Goal: Task Accomplishment & Management: Manage account settings

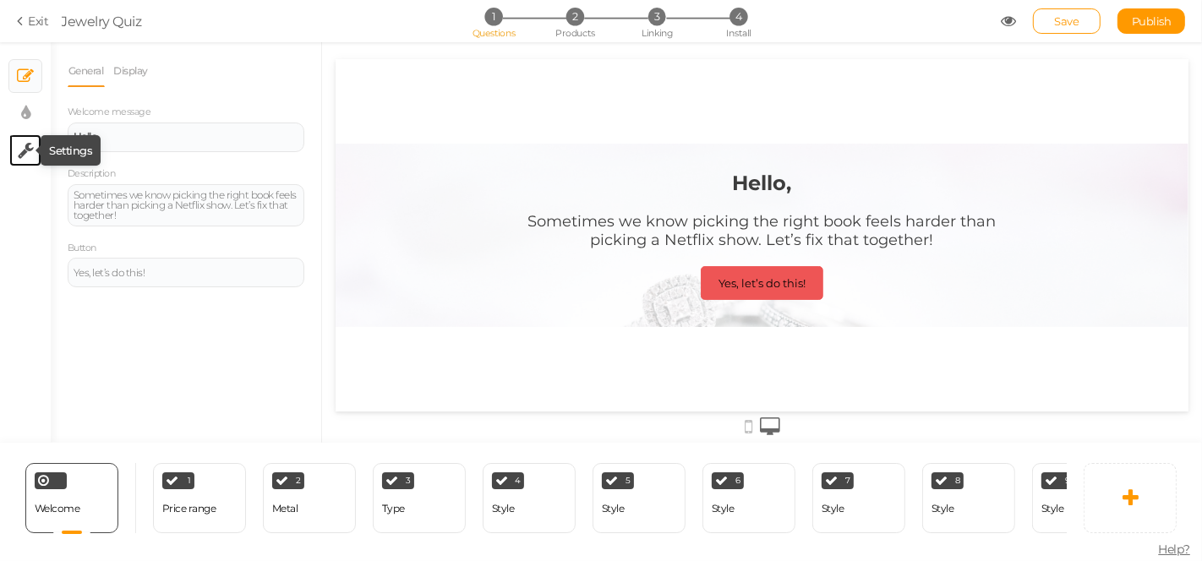
click at [30, 145] on icon at bounding box center [26, 150] width 16 height 17
select select "en"
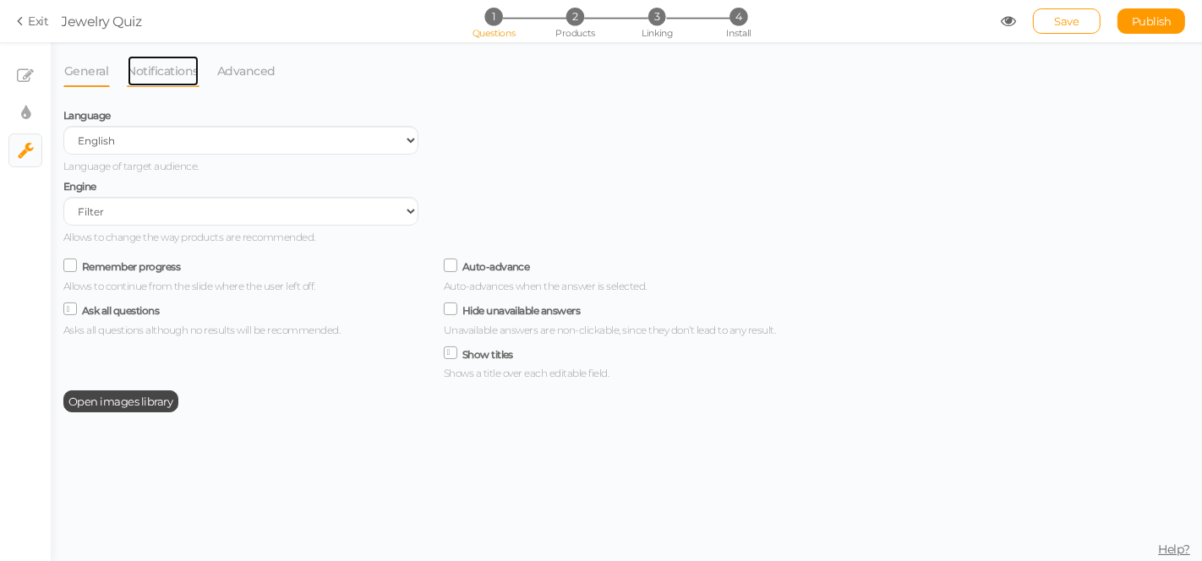
click at [156, 68] on link "Notifications" at bounding box center [164, 71] width 74 height 32
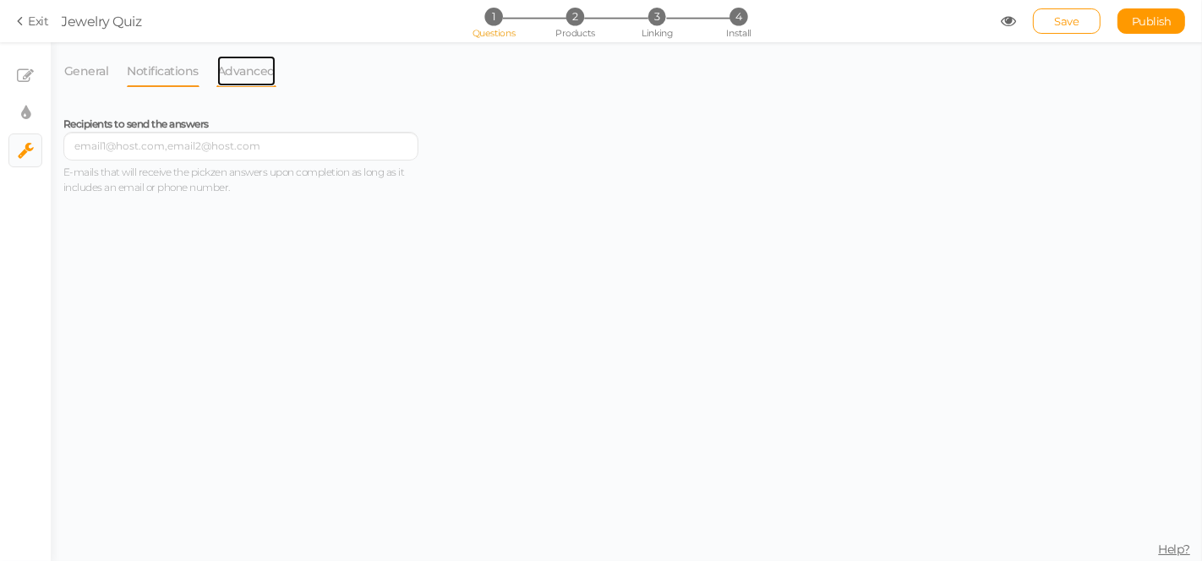
click at [216, 68] on link "Advanced" at bounding box center [246, 71] width 60 height 32
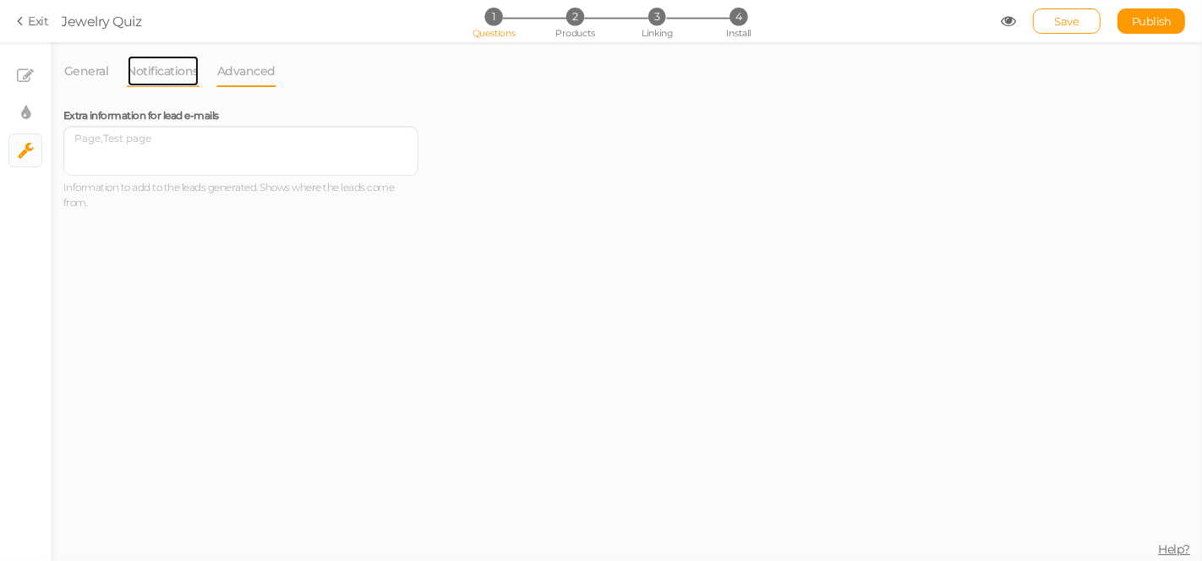
click at [167, 68] on link "Notifications" at bounding box center [164, 71] width 74 height 32
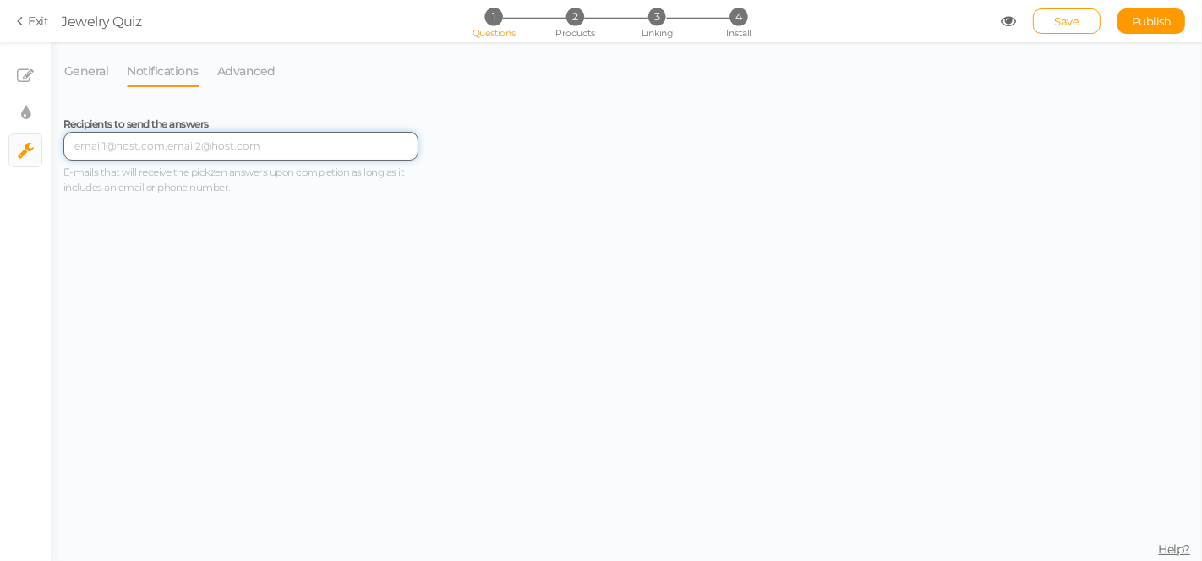
click at [108, 159] on input "text" at bounding box center [240, 146] width 355 height 29
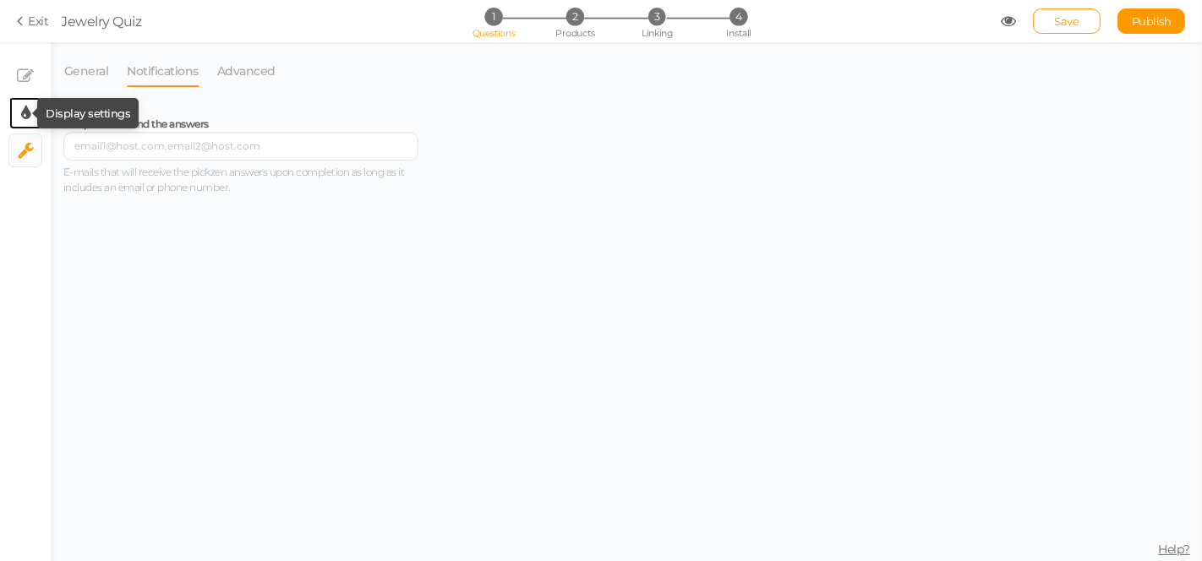
click at [23, 111] on icon at bounding box center [25, 113] width 9 height 17
select select "2"
select select "montserrat"
select select "fade"
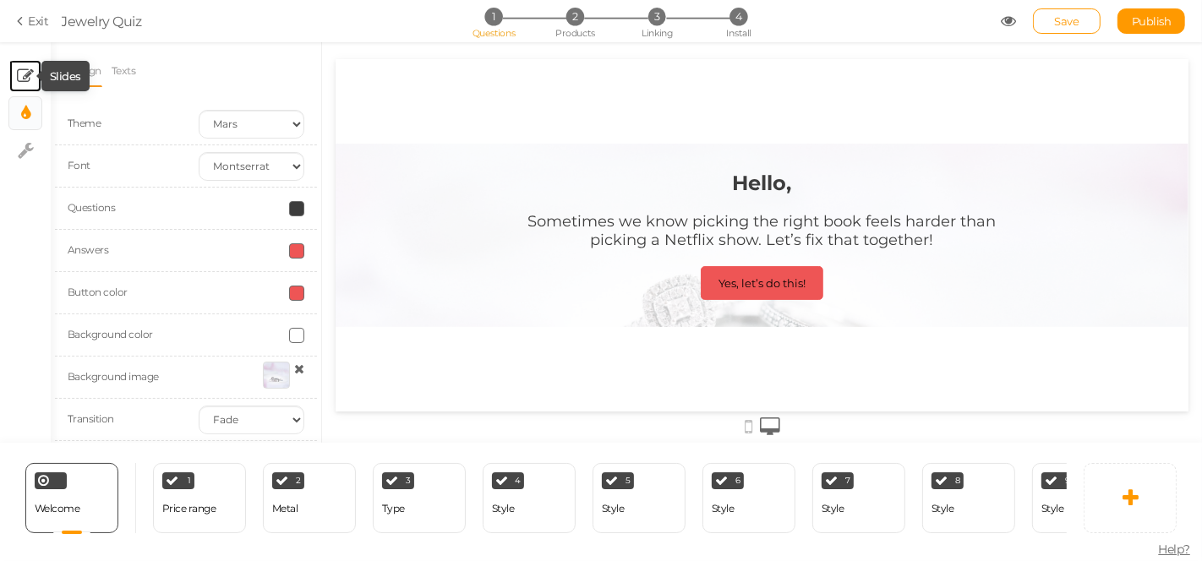
click at [31, 83] on icon at bounding box center [25, 76] width 17 height 17
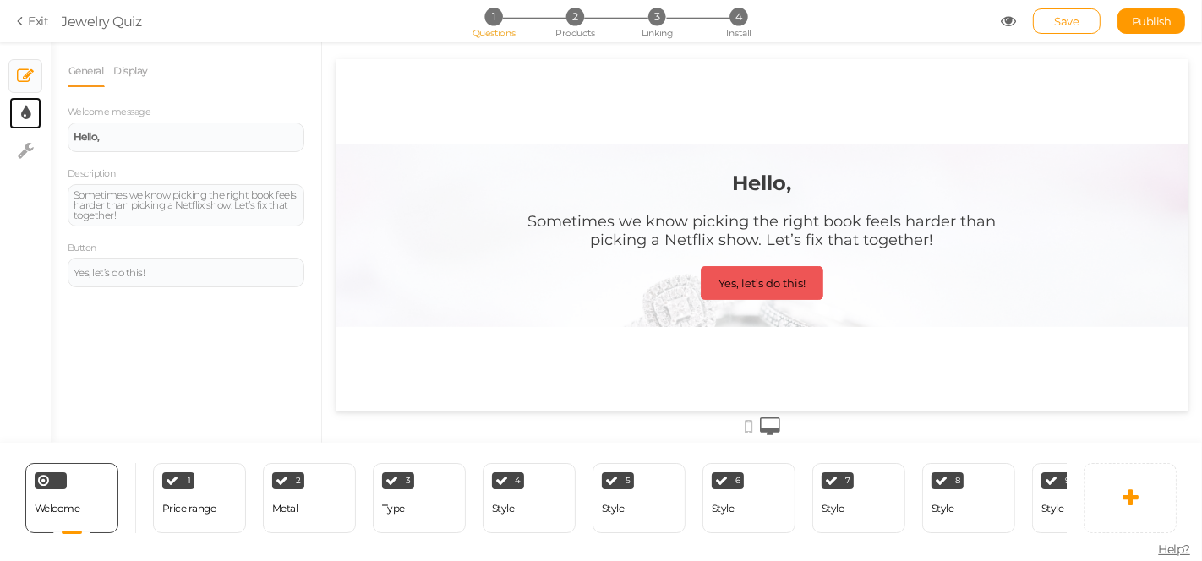
click at [40, 112] on link "× Display settings" at bounding box center [25, 113] width 32 height 32
select select "2"
select select "montserrat"
select select "fade"
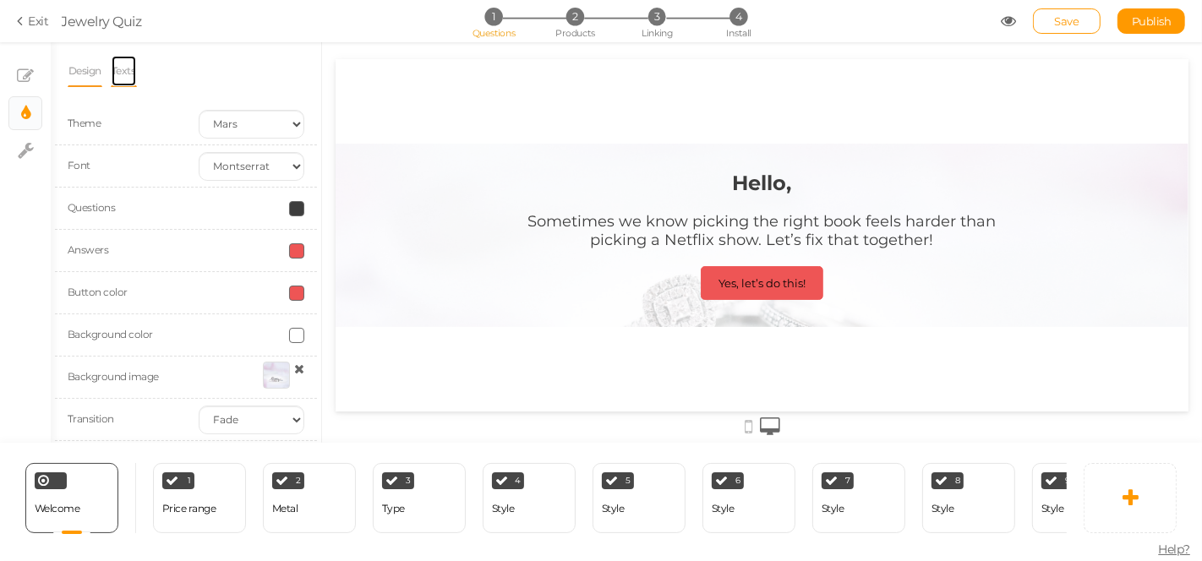
click at [128, 68] on link "Texts" at bounding box center [124, 71] width 26 height 32
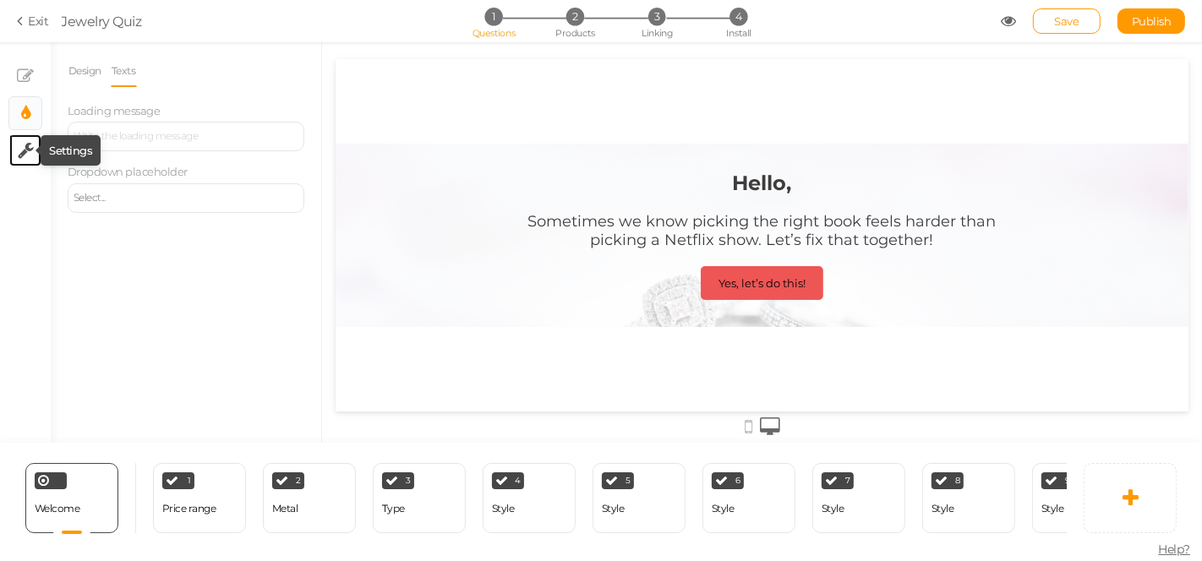
click at [32, 145] on icon at bounding box center [26, 150] width 16 height 17
select select "en"
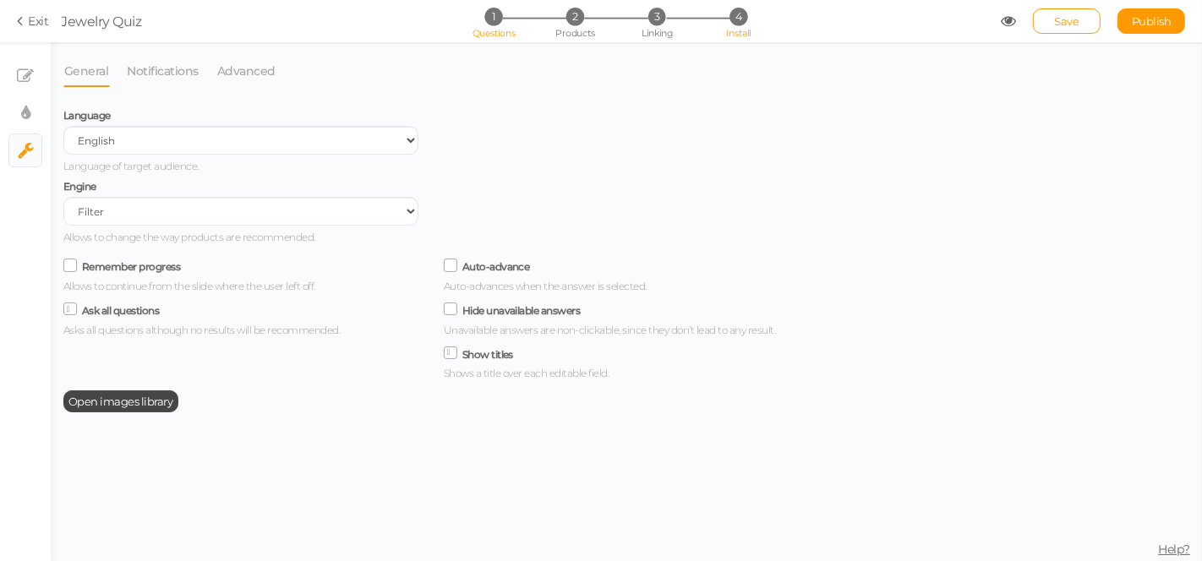
click at [734, 17] on span "4" at bounding box center [738, 17] width 18 height 18
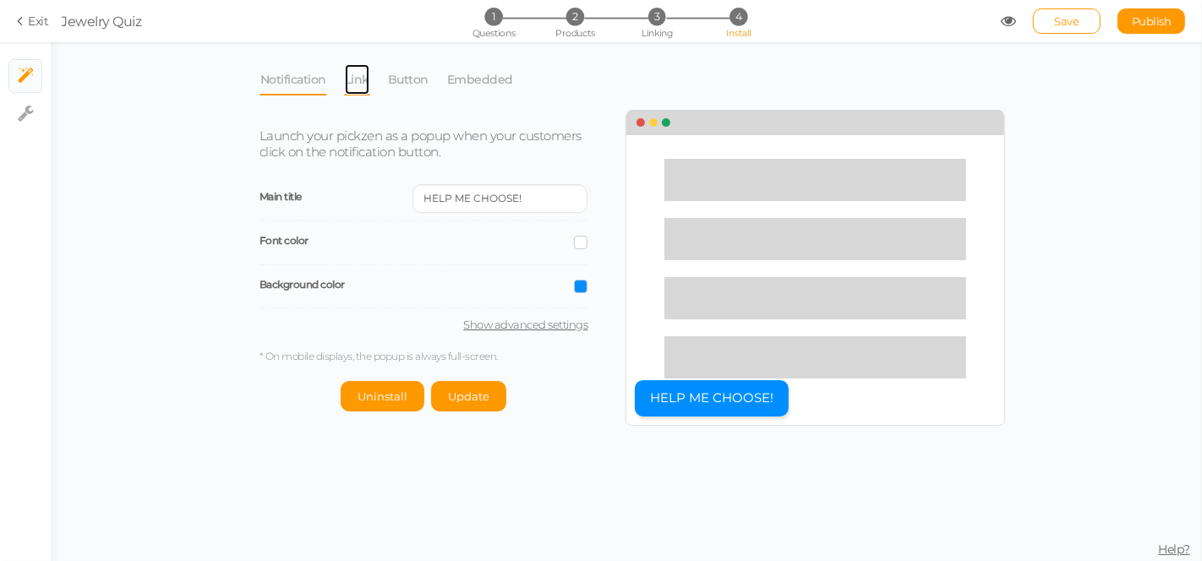
click at [353, 79] on link "Link" at bounding box center [357, 79] width 26 height 32
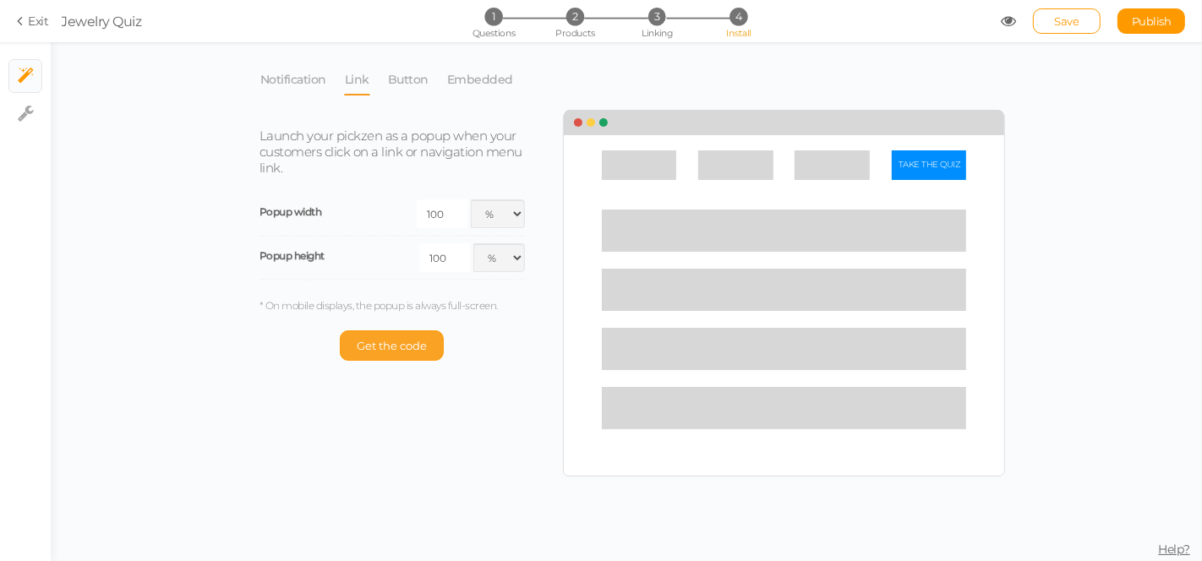
click at [374, 343] on span "Get the code" at bounding box center [392, 346] width 70 height 14
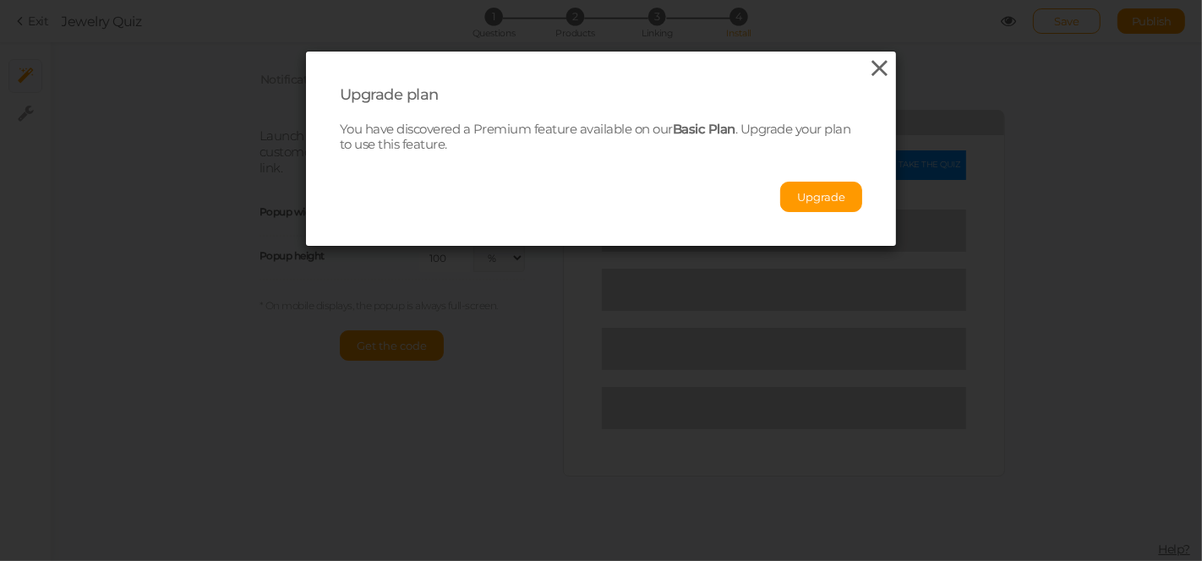
click at [879, 74] on icon at bounding box center [880, 68] width 25 height 25
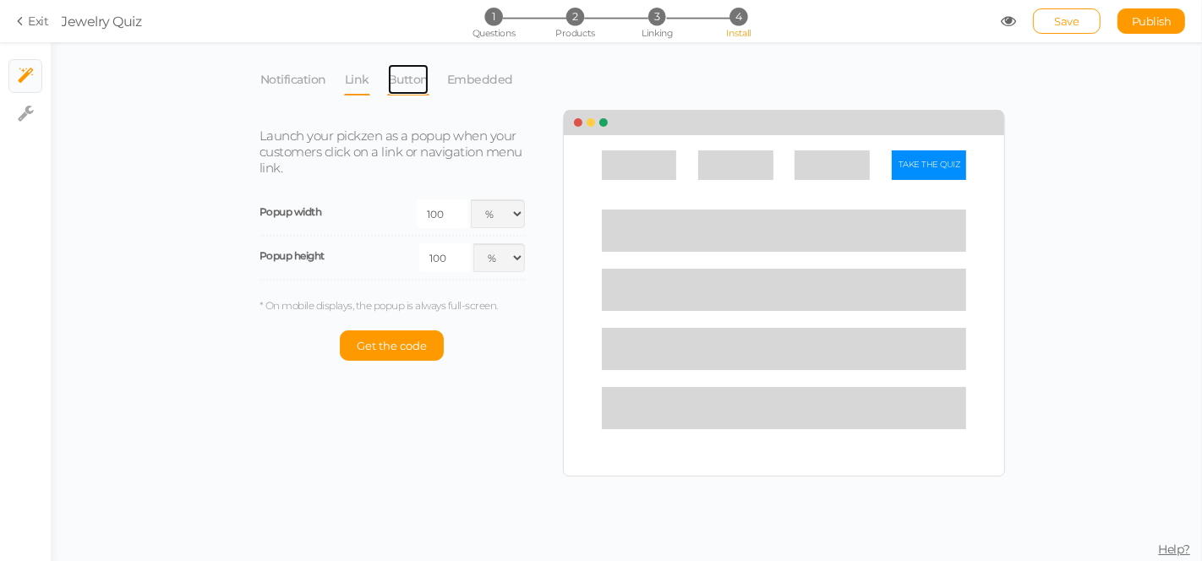
click at [394, 87] on link "Button" at bounding box center [408, 79] width 42 height 32
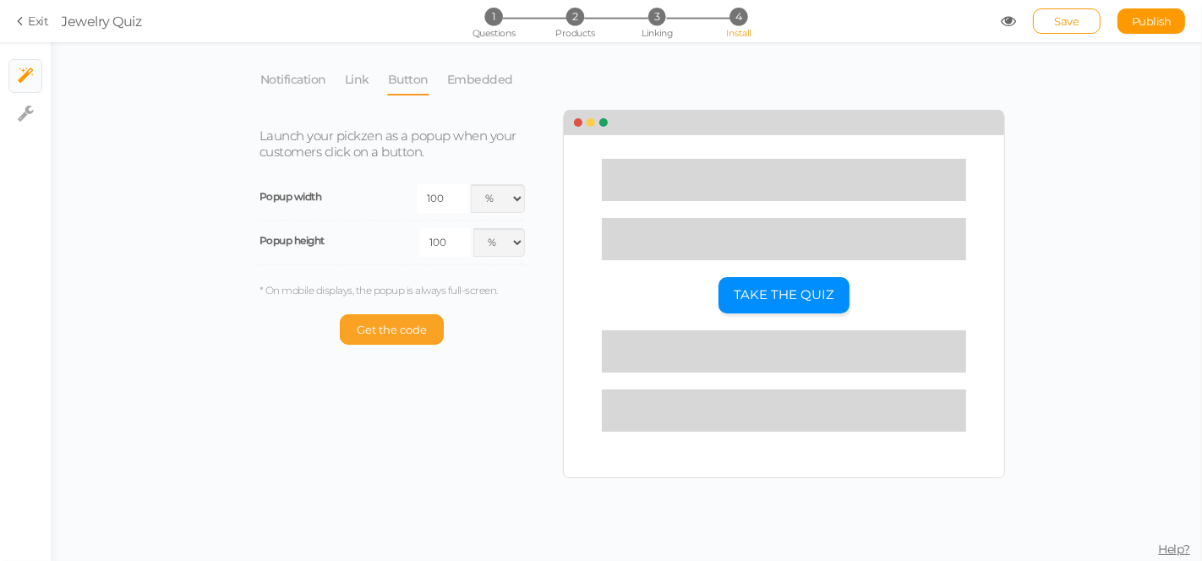
click at [369, 334] on span "Get the code" at bounding box center [392, 330] width 70 height 14
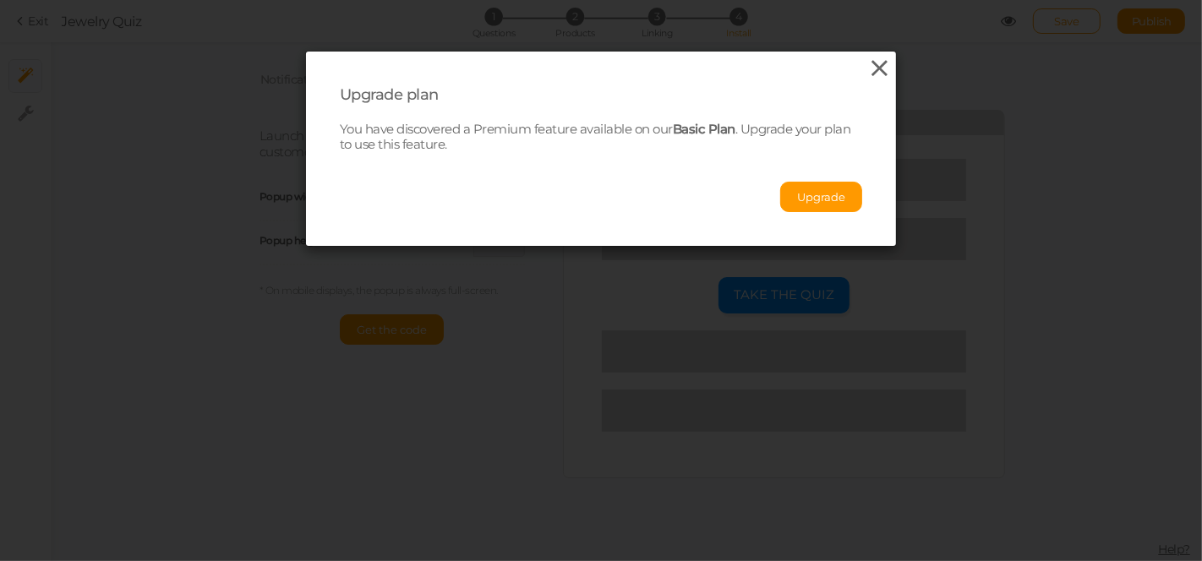
click at [868, 63] on icon at bounding box center [880, 68] width 25 height 25
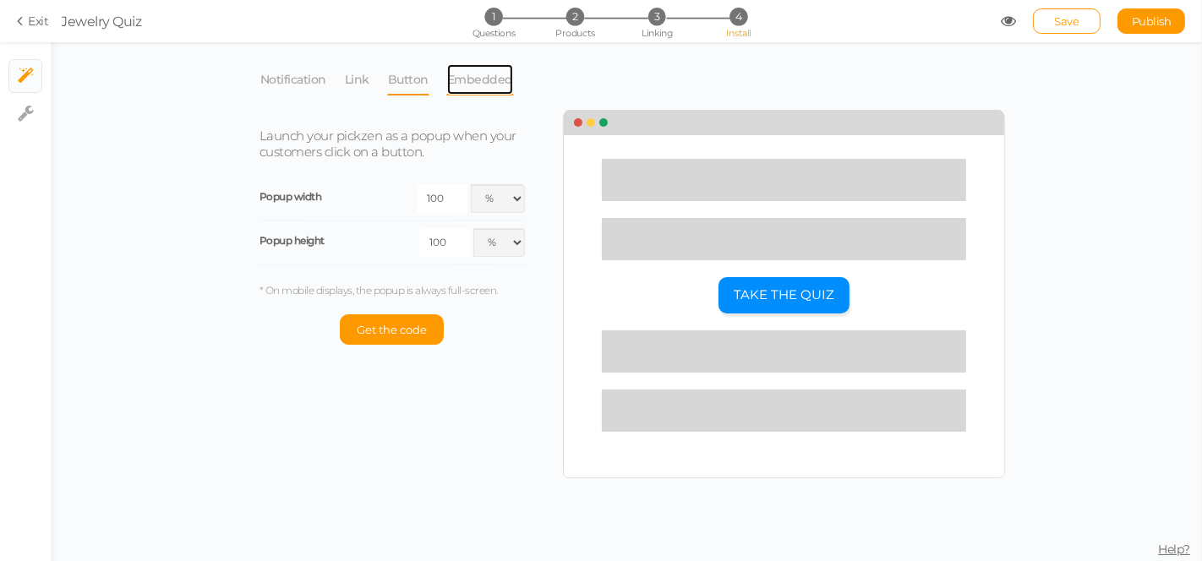
click at [464, 80] on link "Embedded" at bounding box center [480, 79] width 68 height 32
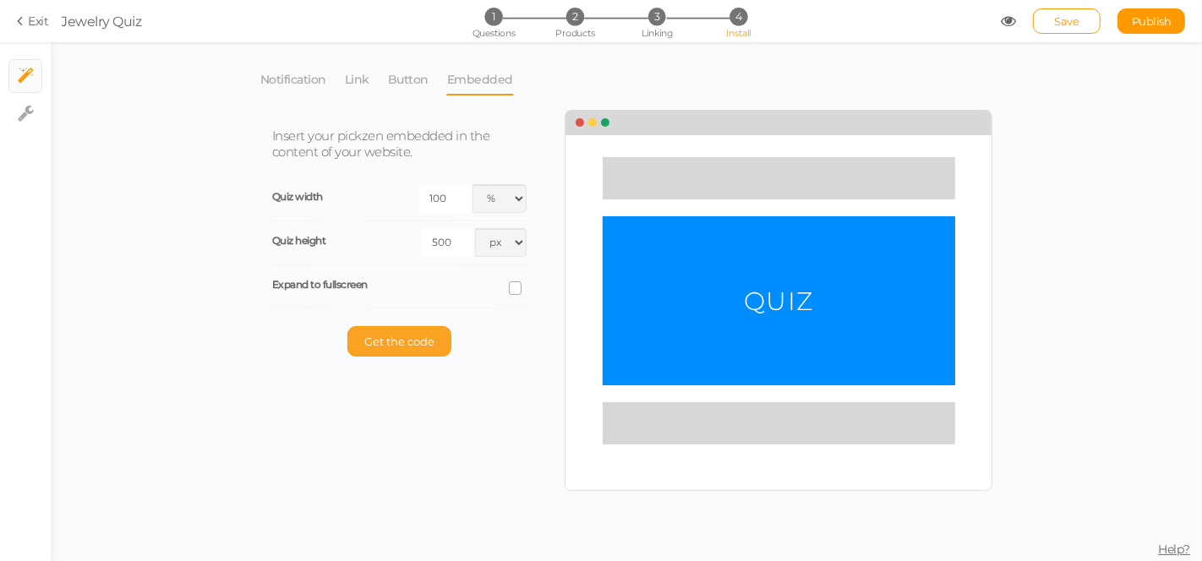
click at [385, 336] on span "Get the code" at bounding box center [399, 342] width 70 height 14
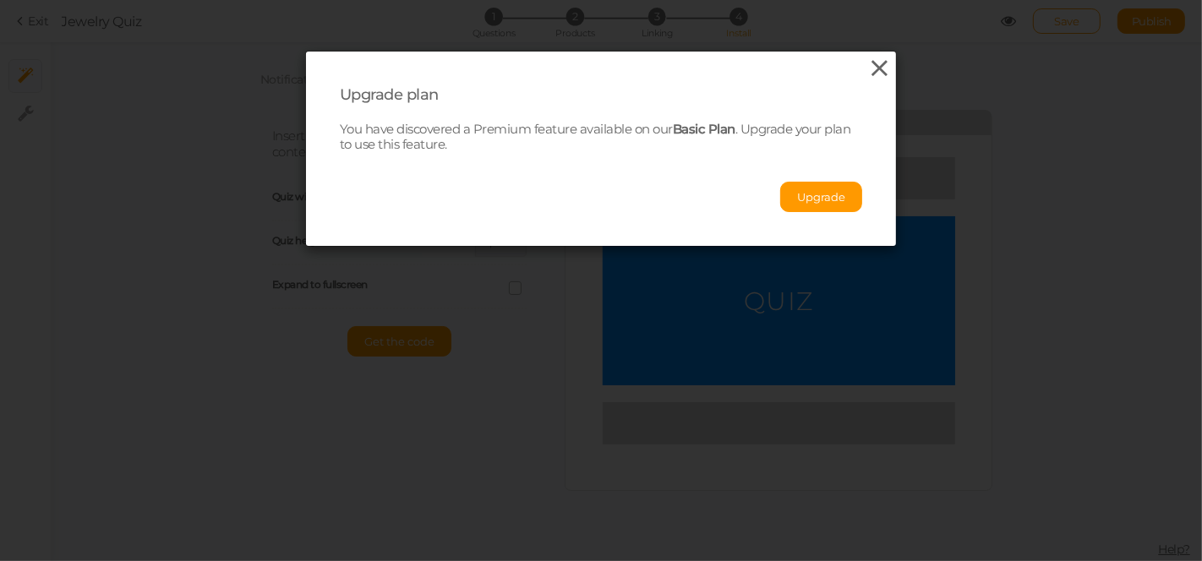
click at [873, 74] on icon at bounding box center [880, 68] width 25 height 25
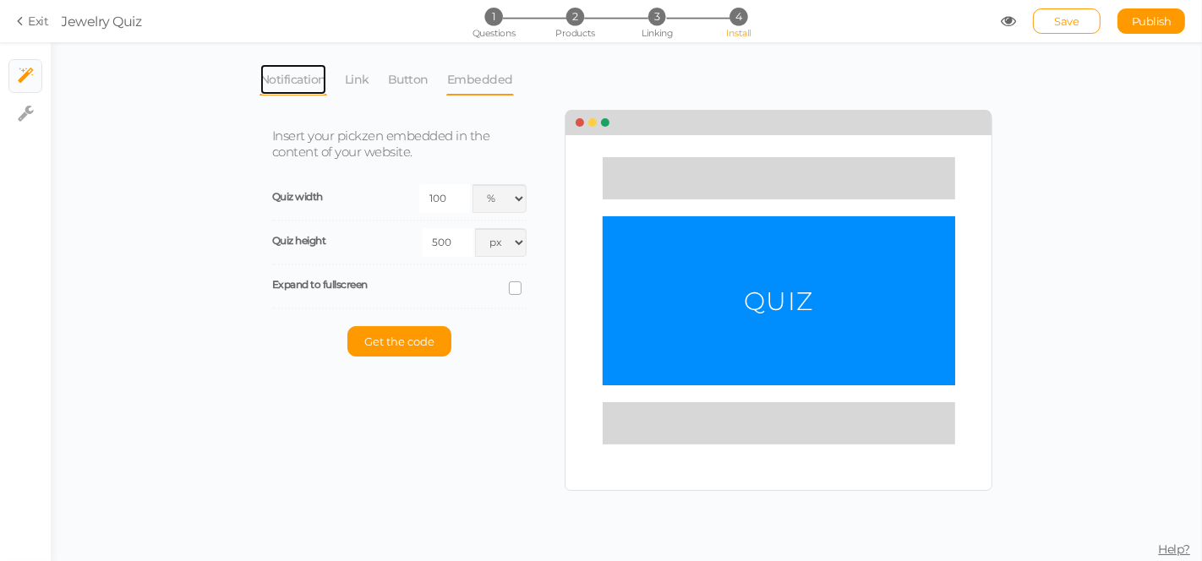
click at [298, 89] on link "Notification" at bounding box center [294, 79] width 68 height 32
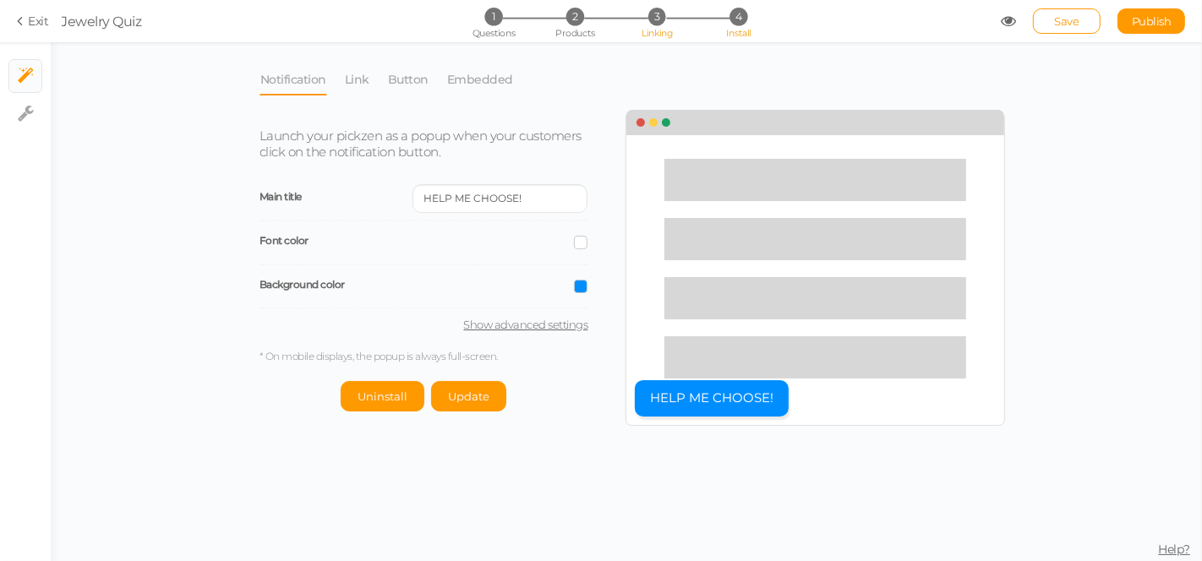
click at [647, 11] on li "3 Linking" at bounding box center [657, 17] width 79 height 18
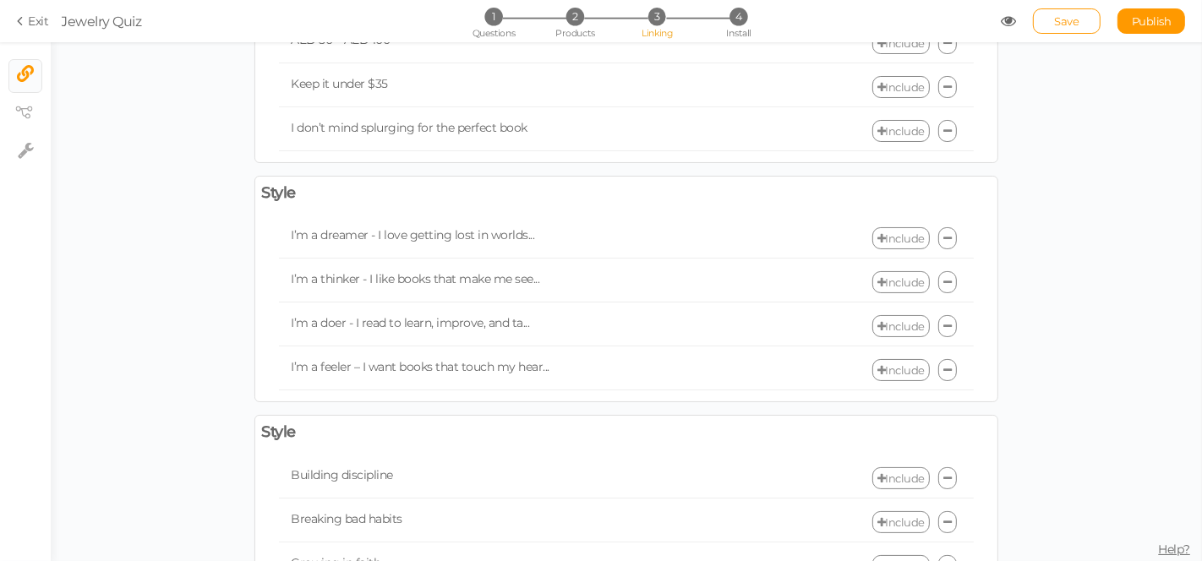
scroll to position [2426, 0]
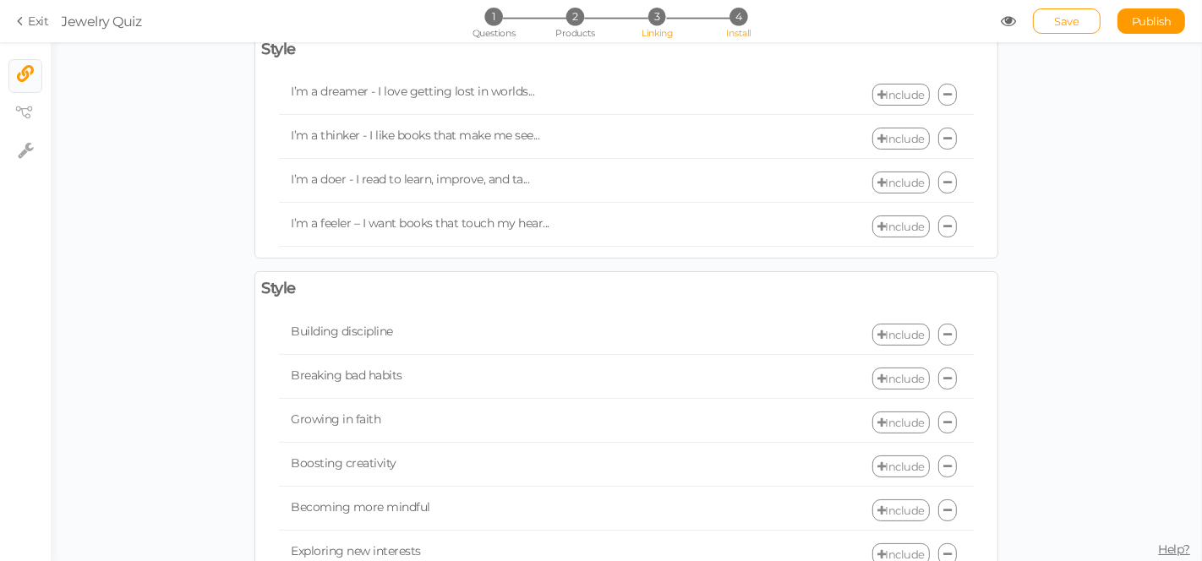
click at [735, 18] on span "4" at bounding box center [738, 17] width 18 height 18
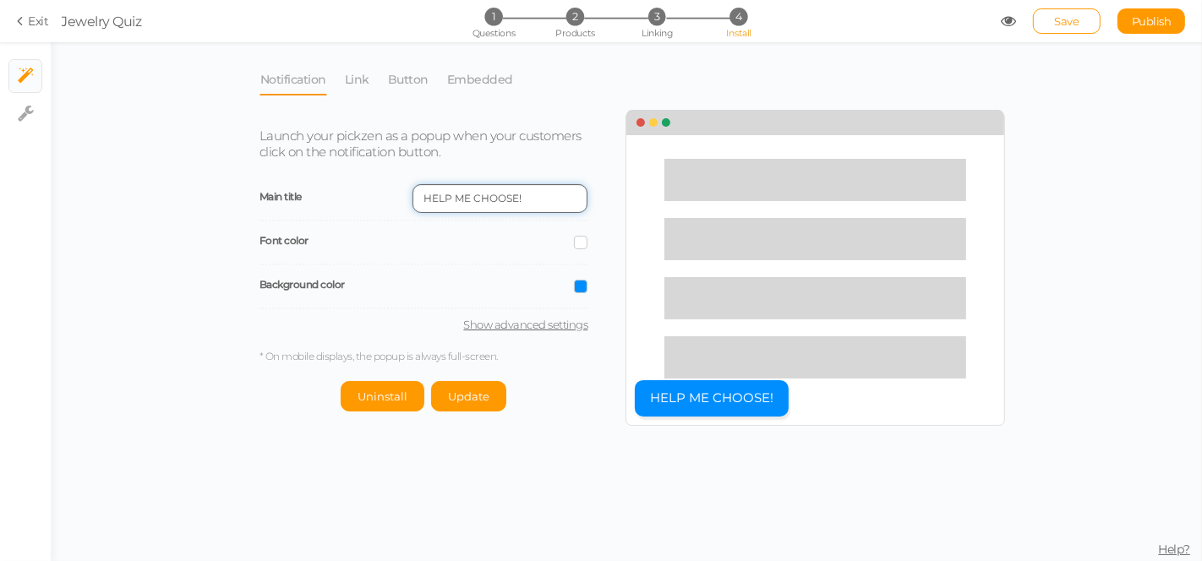
click at [443, 189] on input "HELP ME CHOOSE!" at bounding box center [500, 198] width 175 height 29
click at [467, 70] on link "Embedded" at bounding box center [480, 79] width 68 height 32
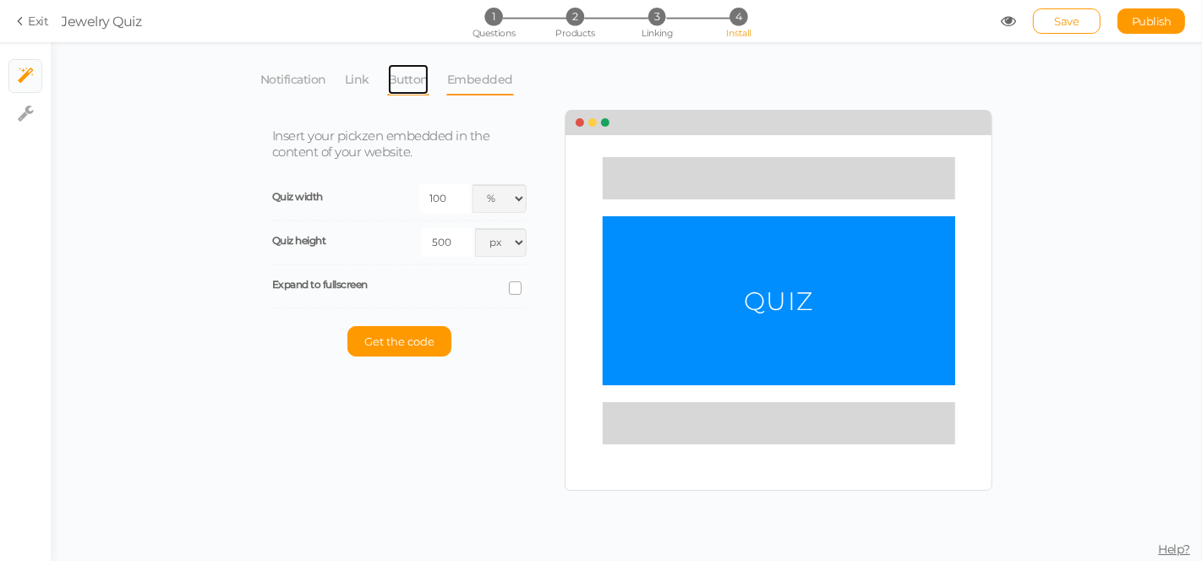
click at [398, 77] on link "Button" at bounding box center [408, 79] width 42 height 32
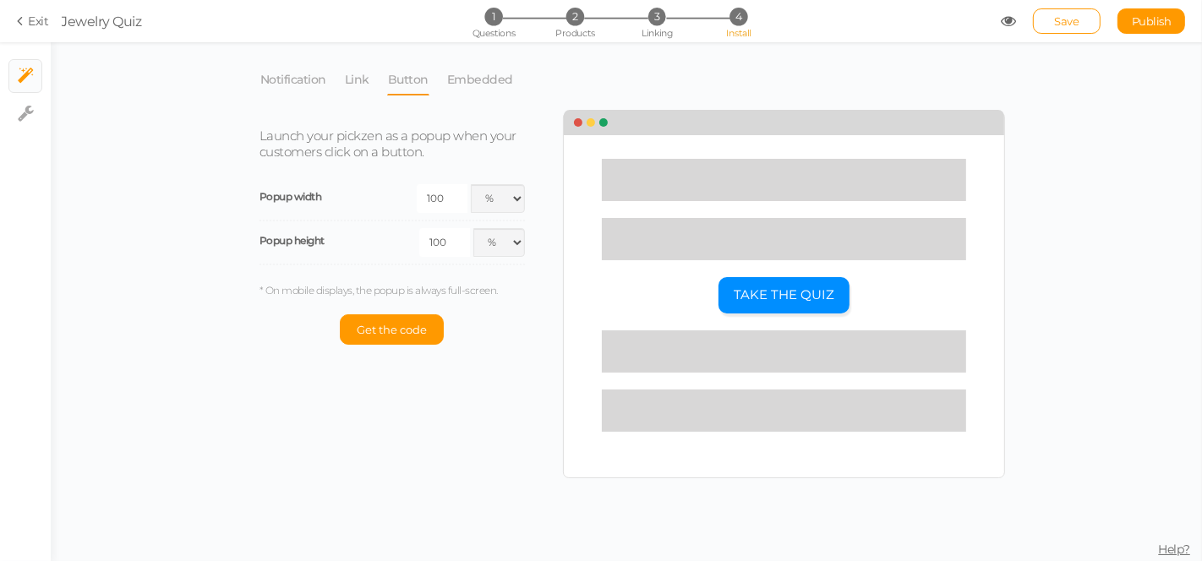
click at [325, 91] on li "Notification" at bounding box center [302, 79] width 85 height 32
click at [303, 79] on link "Notification" at bounding box center [294, 79] width 68 height 32
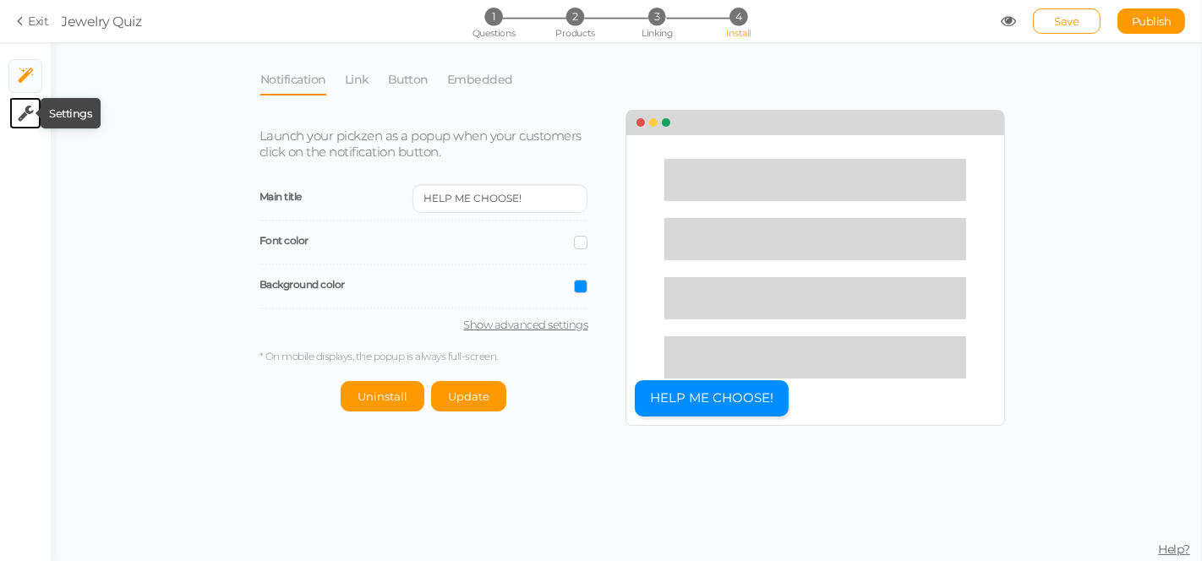
click at [29, 118] on icon at bounding box center [26, 113] width 16 height 17
select select "en"
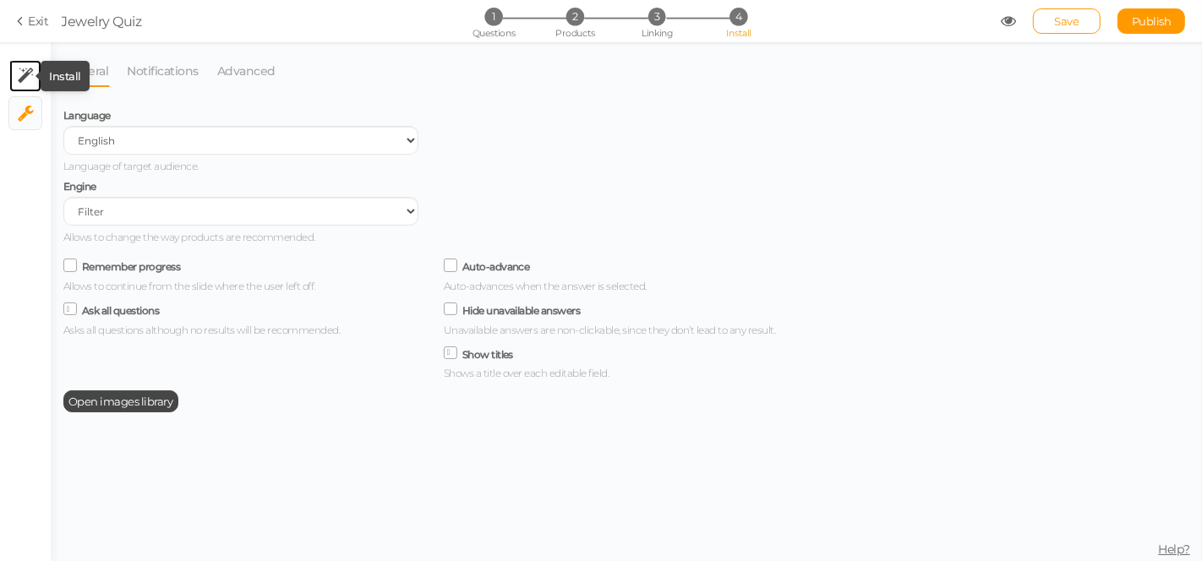
click at [21, 77] on icon at bounding box center [26, 76] width 16 height 17
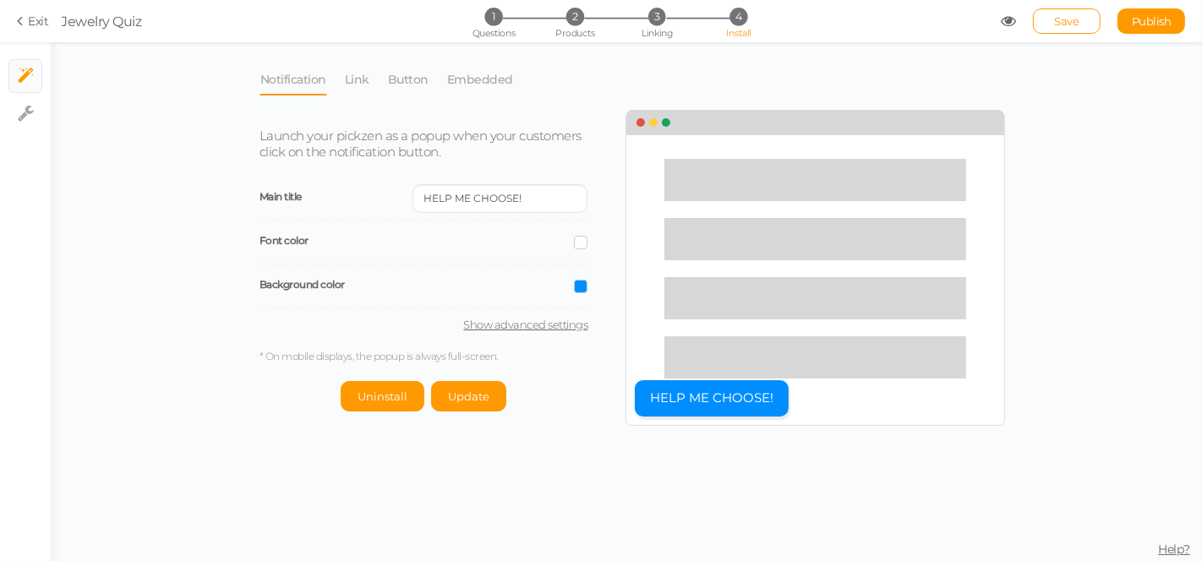
click at [486, 331] on link "Show advanced settings" at bounding box center [424, 325] width 329 height 14
select select "pct"
select select "bl"
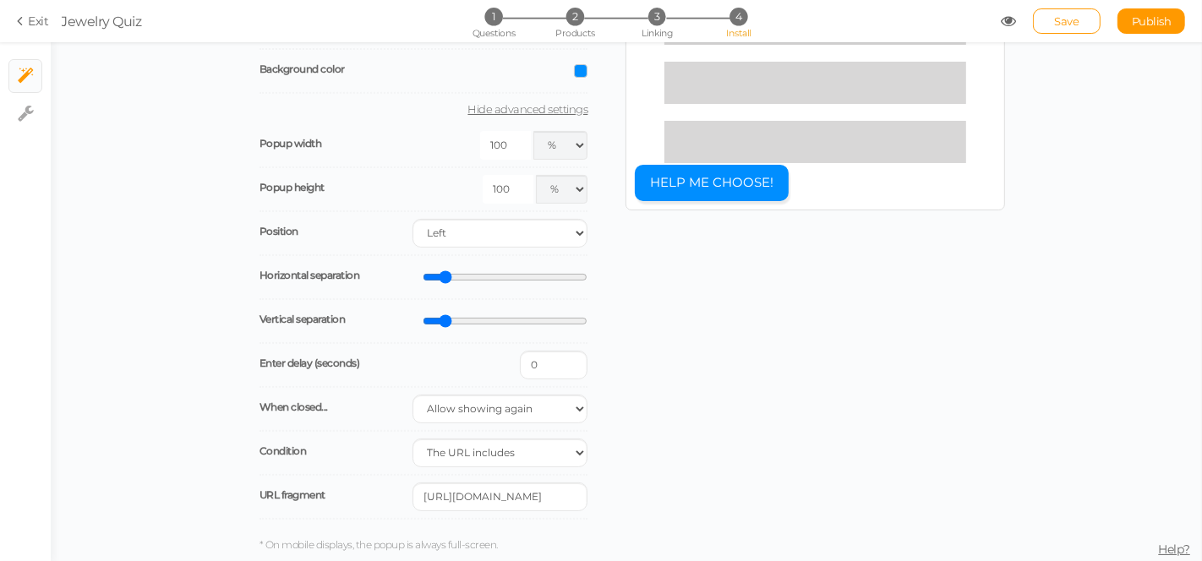
scroll to position [260, 0]
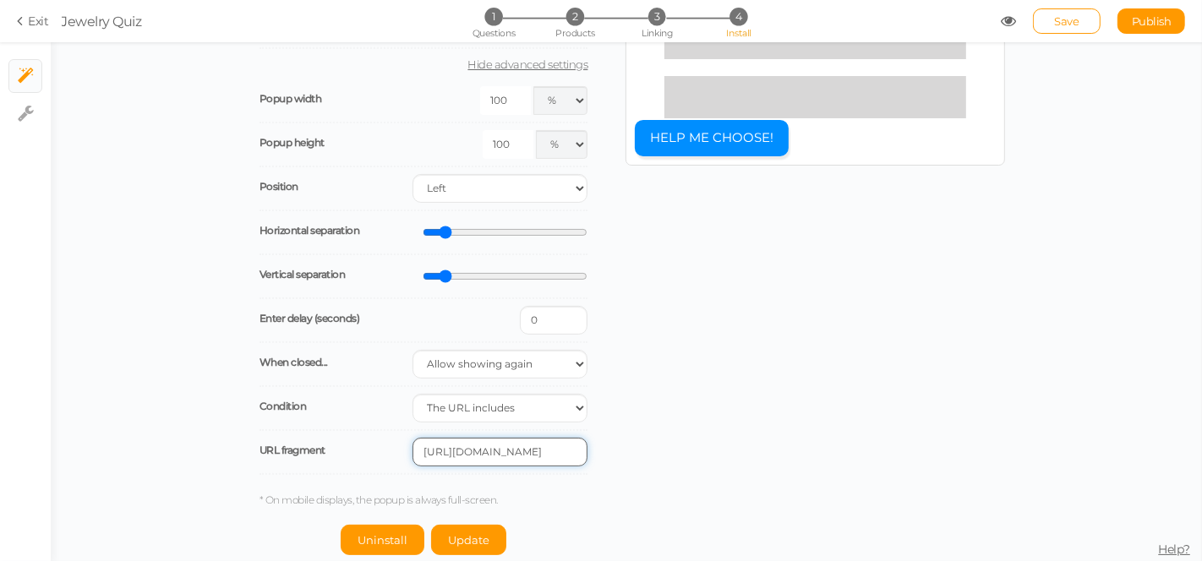
click at [489, 450] on input "[URL][DOMAIN_NAME]" at bounding box center [500, 452] width 175 height 29
click at [559, 447] on input "[URL][DOMAIN_NAME]" at bounding box center [500, 452] width 175 height 29
click at [554, 407] on select "All site pages The URL includes It is the homepage" at bounding box center [500, 408] width 175 height 29
select select "url-home"
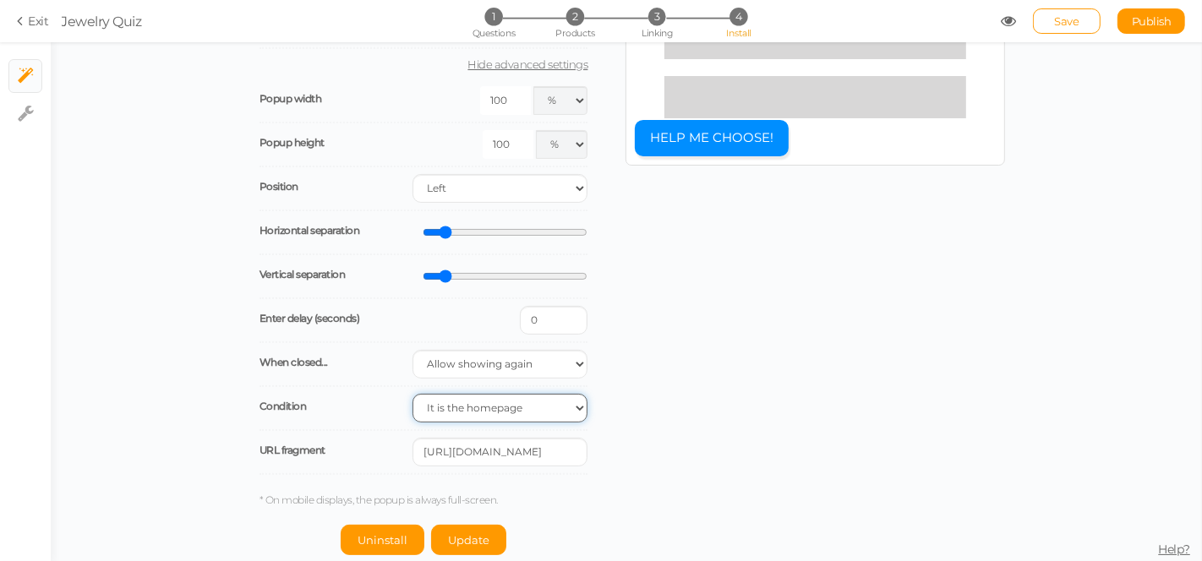
click at [413, 423] on select "All site pages The URL includes It is the homepage" at bounding box center [500, 408] width 175 height 29
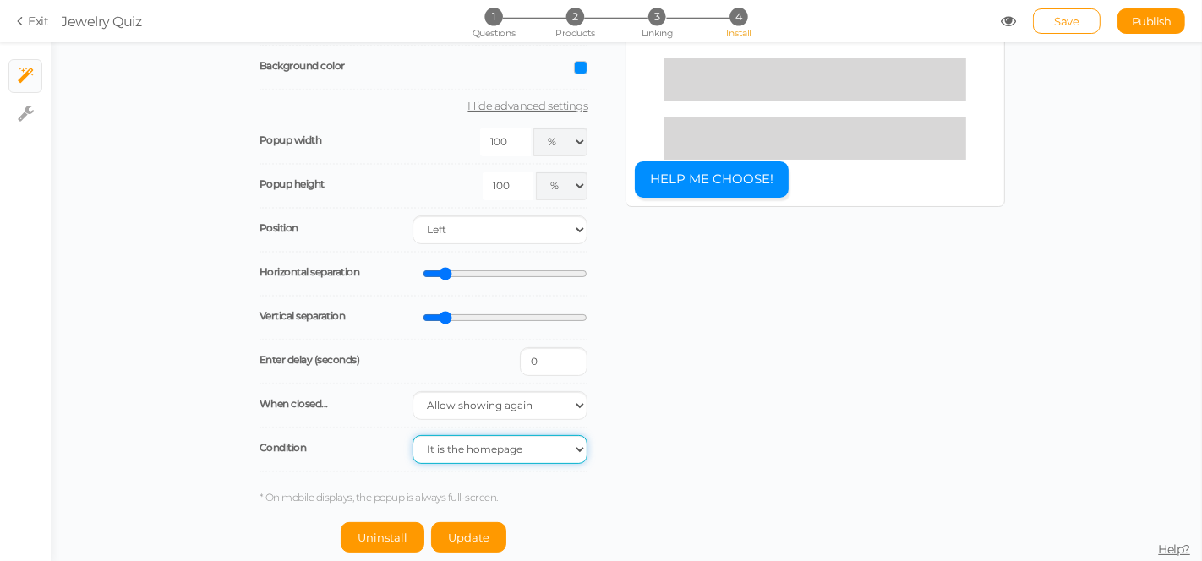
scroll to position [217, 0]
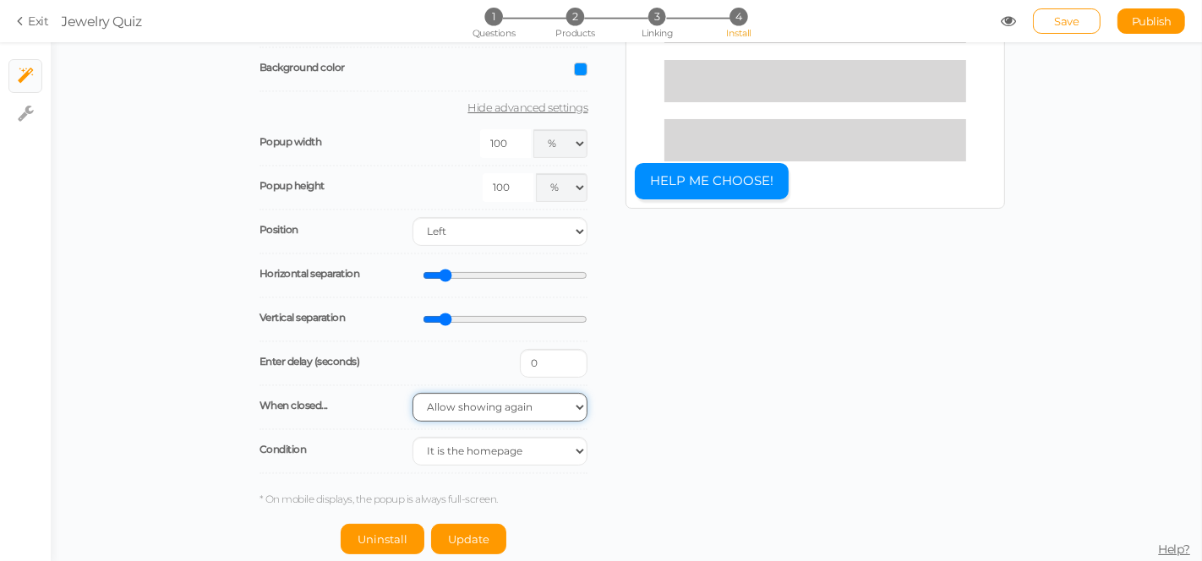
click at [505, 397] on select "Allow showing again Don’t show again Don’t show again during the session Don’t …" at bounding box center [500, 407] width 175 height 29
select select "completed"
click at [413, 393] on select "Allow showing again Don’t show again Don’t show again during the session Don’t …" at bounding box center [500, 407] width 175 height 29
click at [513, 452] on select "All site pages The URL includes It is the homepage" at bounding box center [500, 451] width 175 height 29
click at [413, 437] on select "All site pages The URL includes It is the homepage" at bounding box center [500, 451] width 175 height 29
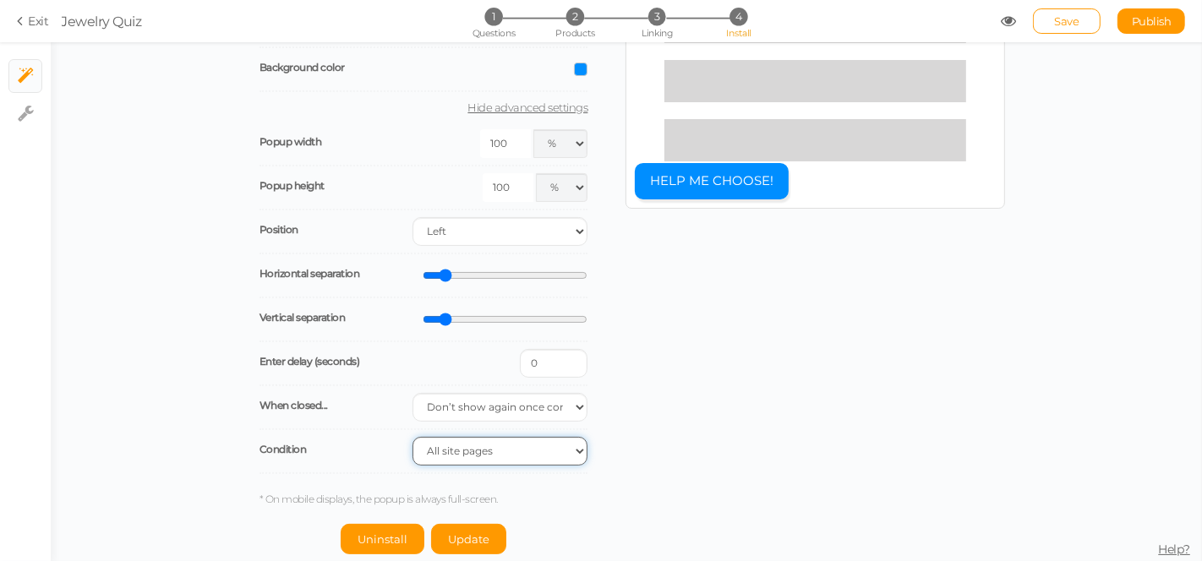
click at [497, 452] on select "All site pages The URL includes It is the homepage" at bounding box center [500, 451] width 175 height 29
select select "url-any"
click at [413, 437] on select "All site pages The URL includes It is the homepage" at bounding box center [500, 451] width 175 height 29
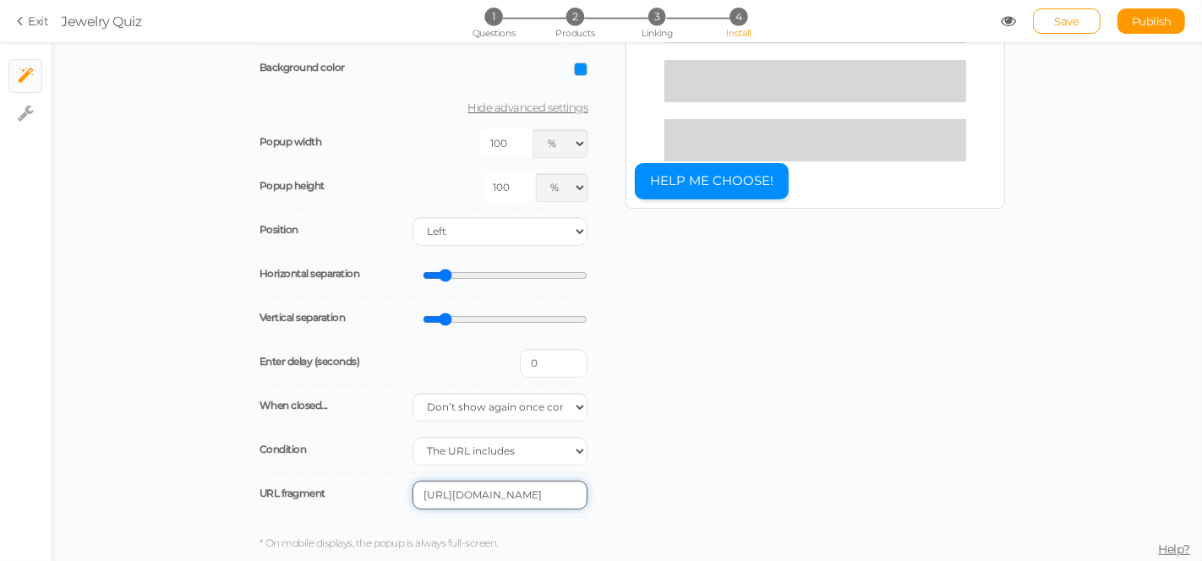
click at [492, 489] on input "[URL][DOMAIN_NAME]" at bounding box center [500, 495] width 175 height 29
click at [514, 493] on input "[URL][DOMAIN_NAME]" at bounding box center [500, 495] width 175 height 29
click at [533, 492] on input "[URL][DOMAIN_NAME]" at bounding box center [500, 495] width 175 height 29
click at [478, 493] on input "text" at bounding box center [500, 495] width 175 height 29
paste input "[URL][DOMAIN_NAME]"
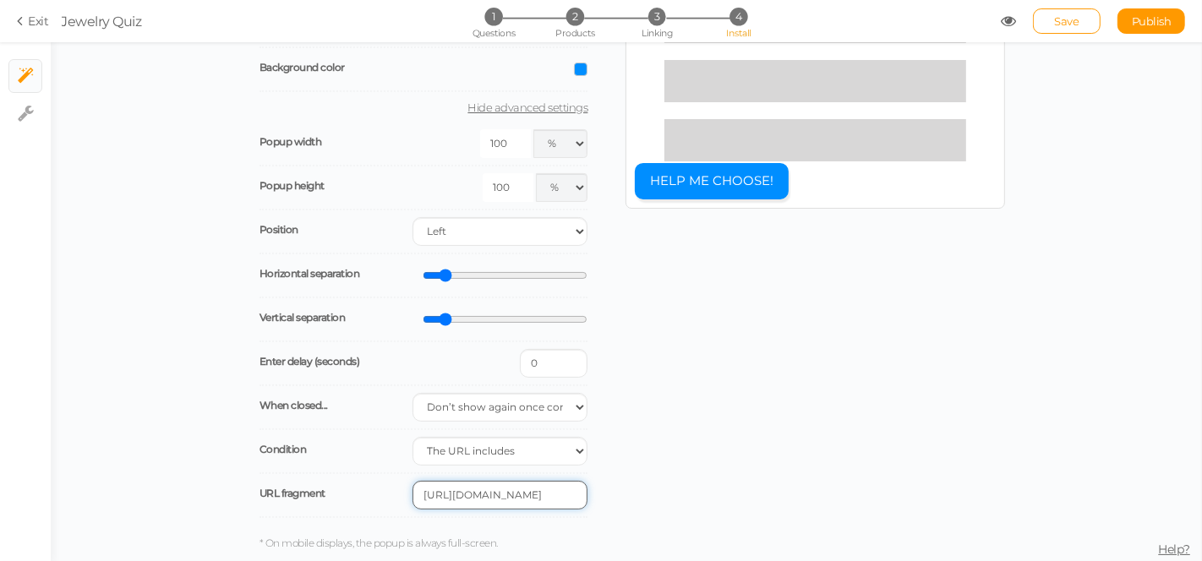
scroll to position [0, 90]
type input "[URL][DOMAIN_NAME]"
click at [604, 497] on div "Launch your pickzen as a popup when your customers click on the notification bu…" at bounding box center [437, 246] width 380 height 704
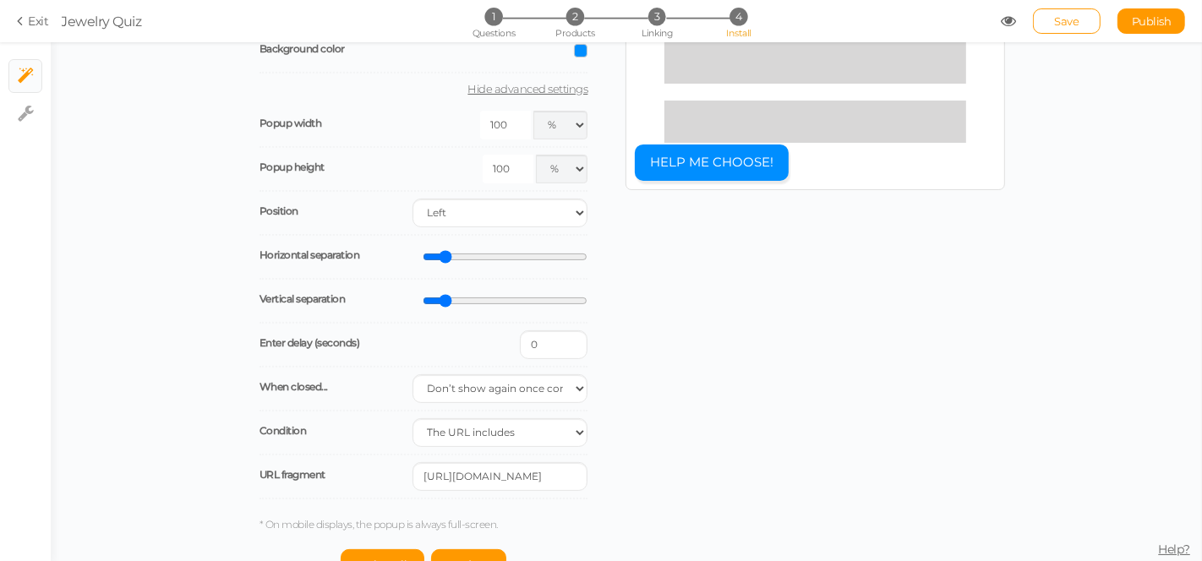
scroll to position [260, 0]
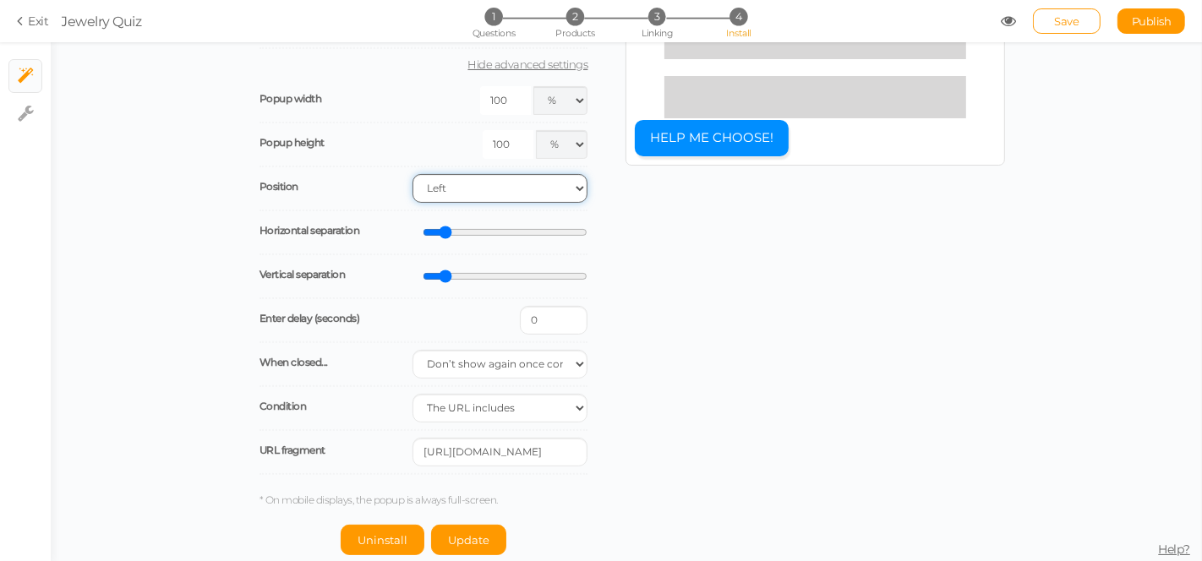
click at [449, 188] on select "Right Left" at bounding box center [500, 188] width 175 height 29
click at [668, 233] on div "Launch your pickzen as a popup when your customers click on the notification bu…" at bounding box center [626, 203] width 758 height 704
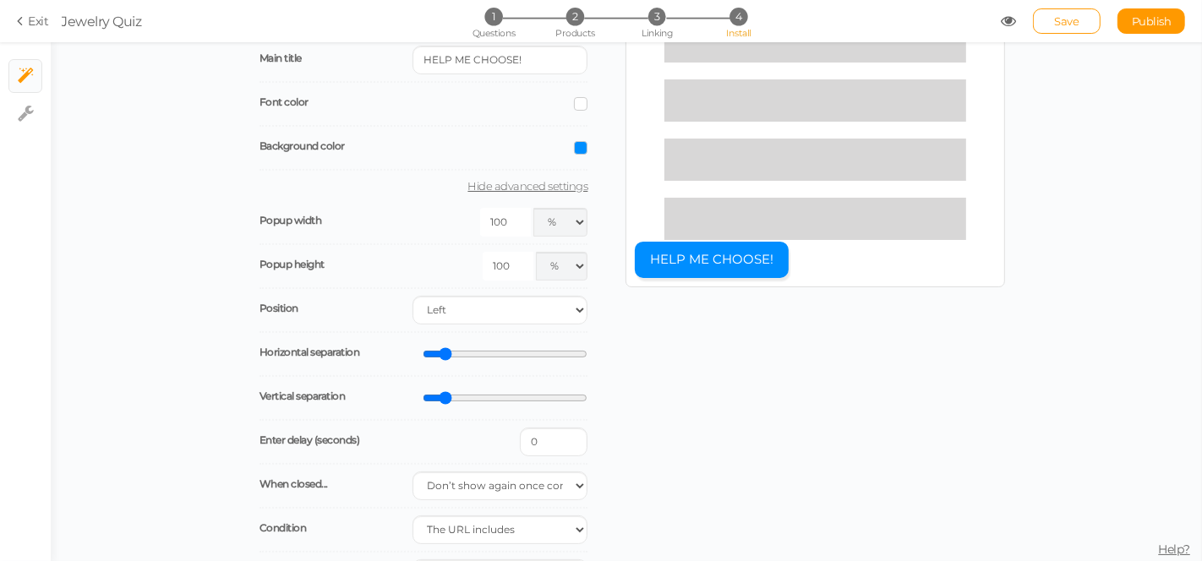
scroll to position [120, 0]
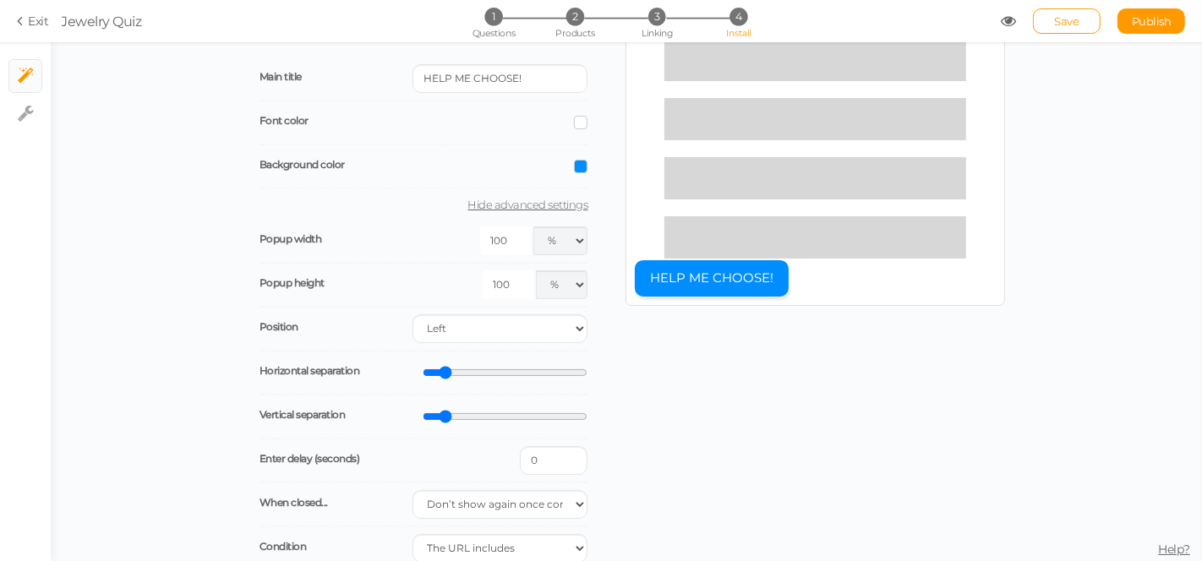
click at [574, 119] on span at bounding box center [581, 123] width 14 height 14
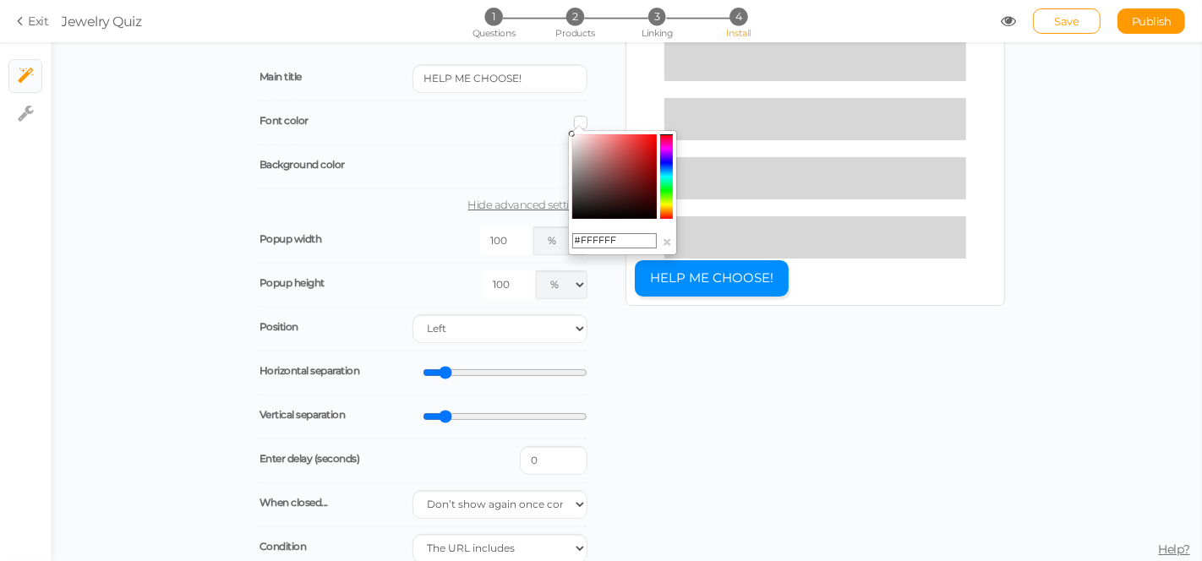
click at [609, 100] on div "Launch your pickzen as a popup when your customers click on the notification bu…" at bounding box center [437, 344] width 380 height 704
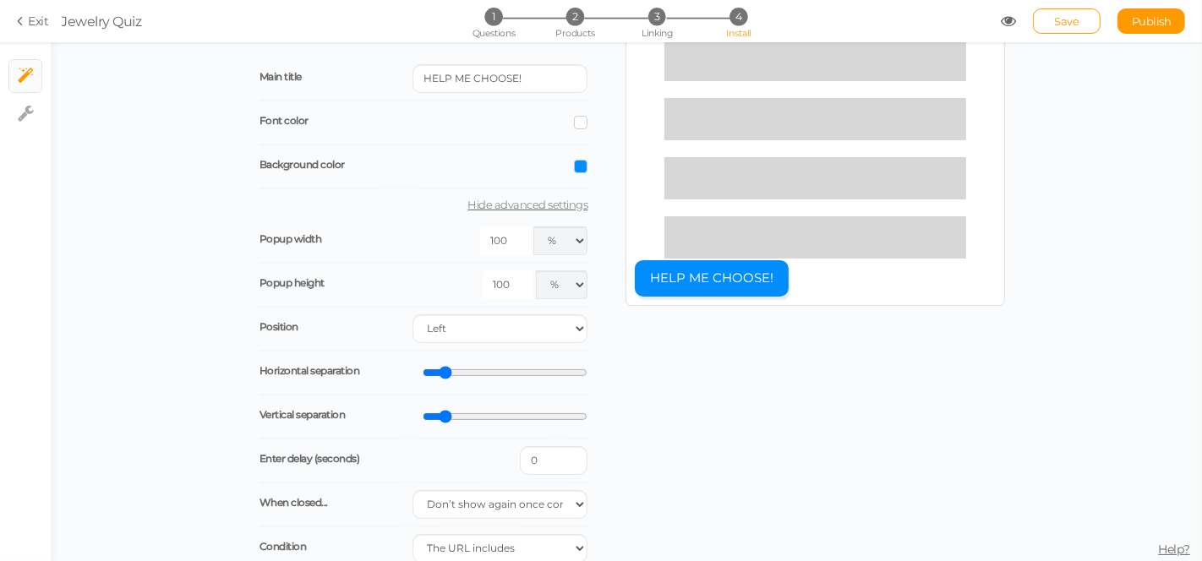
click at [574, 169] on span at bounding box center [581, 167] width 14 height 14
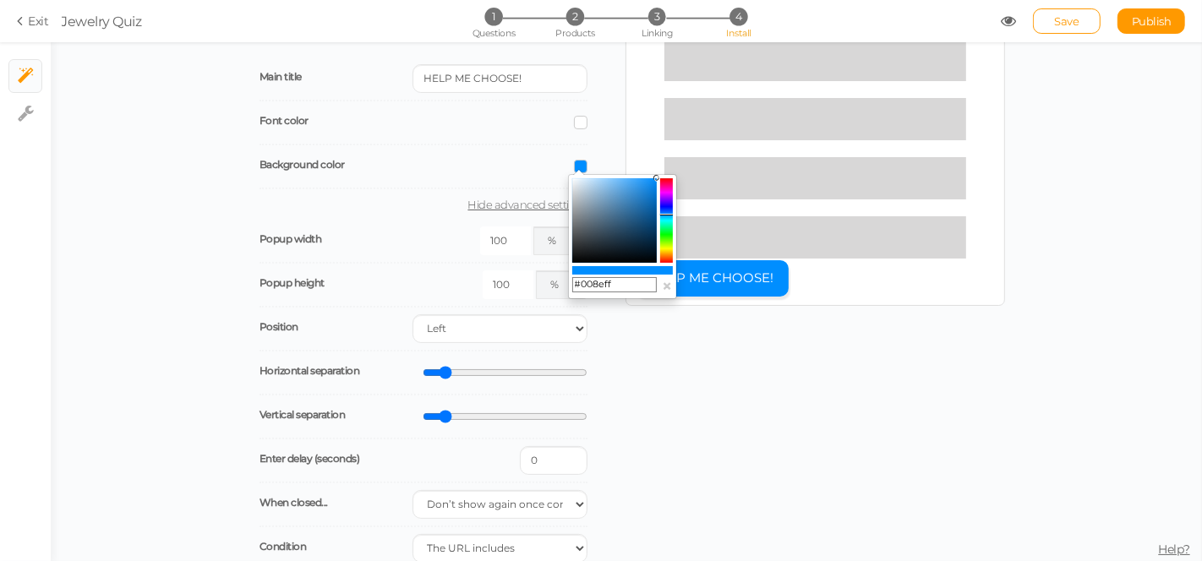
click at [626, 283] on input "#008eff" at bounding box center [614, 284] width 85 height 15
paste input "F2C94C"
click at [644, 281] on input "F2C94C" at bounding box center [614, 284] width 85 height 15
click at [630, 352] on div "Launch your pickzen as a popup when your customers click on the notification bu…" at bounding box center [626, 344] width 758 height 704
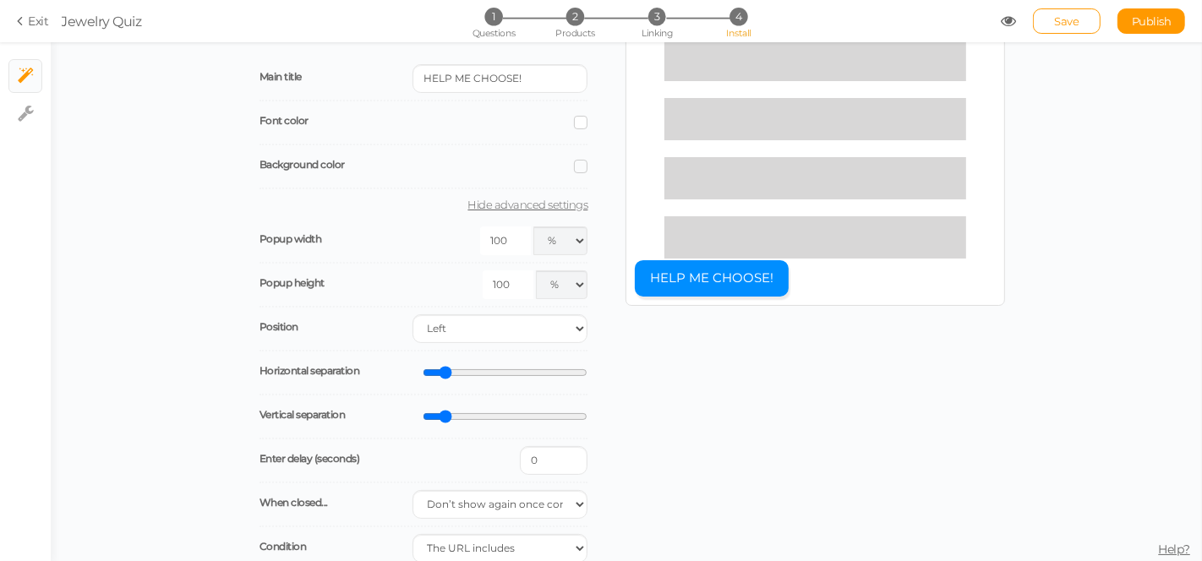
click at [575, 158] on div "Background color" at bounding box center [424, 167] width 329 height 44
click at [574, 161] on span at bounding box center [581, 167] width 14 height 14
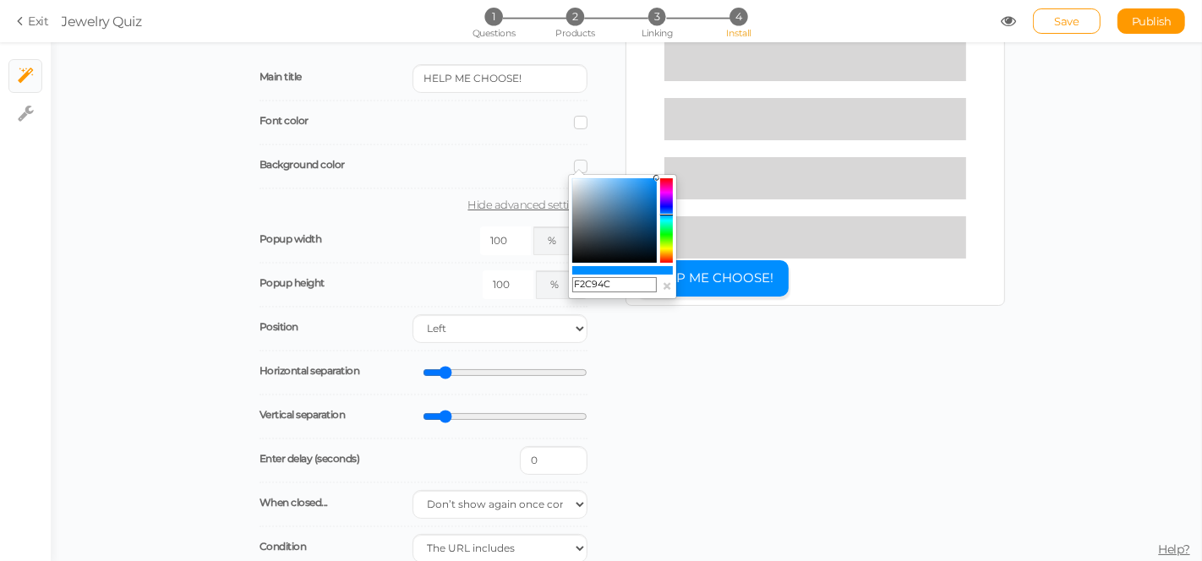
click at [632, 288] on input "F2C94C" at bounding box center [614, 284] width 85 height 15
click at [666, 241] on colorpicker-hue at bounding box center [666, 220] width 13 height 85
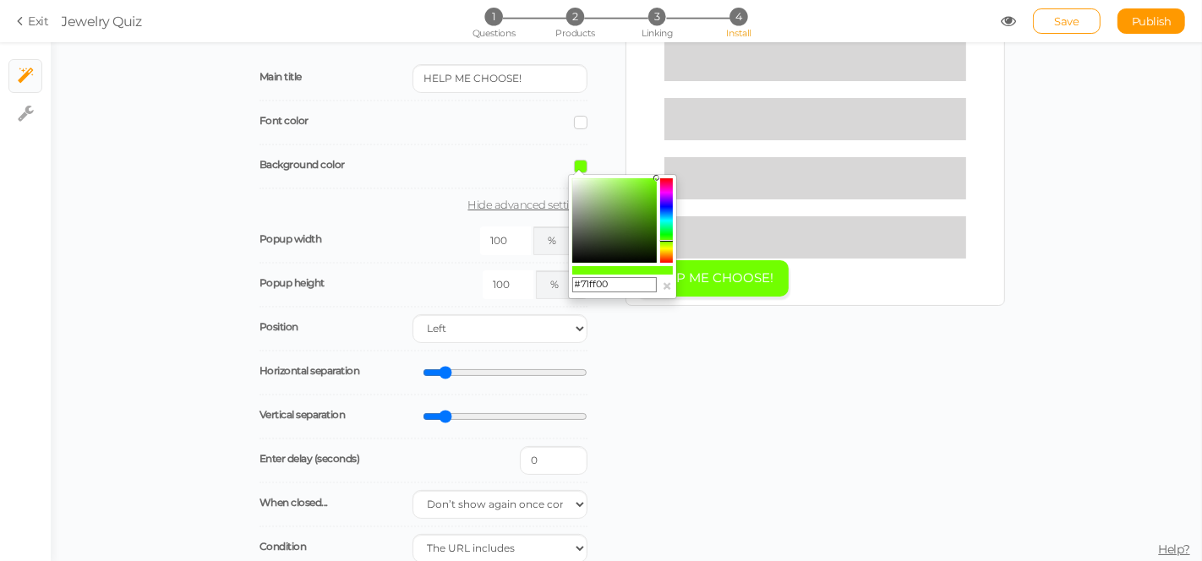
drag, startPoint x: 614, startPoint y: 281, endPoint x: 527, endPoint y: 273, distance: 87.4
click at [527, 273] on body "× Close A wider screen is needed to use the Pickzen builder Exit Jewelry Quiz 1…" at bounding box center [601, 280] width 1202 height 561
paste input "F2C94C"
click at [573, 284] on input "F2C94C" at bounding box center [614, 284] width 85 height 15
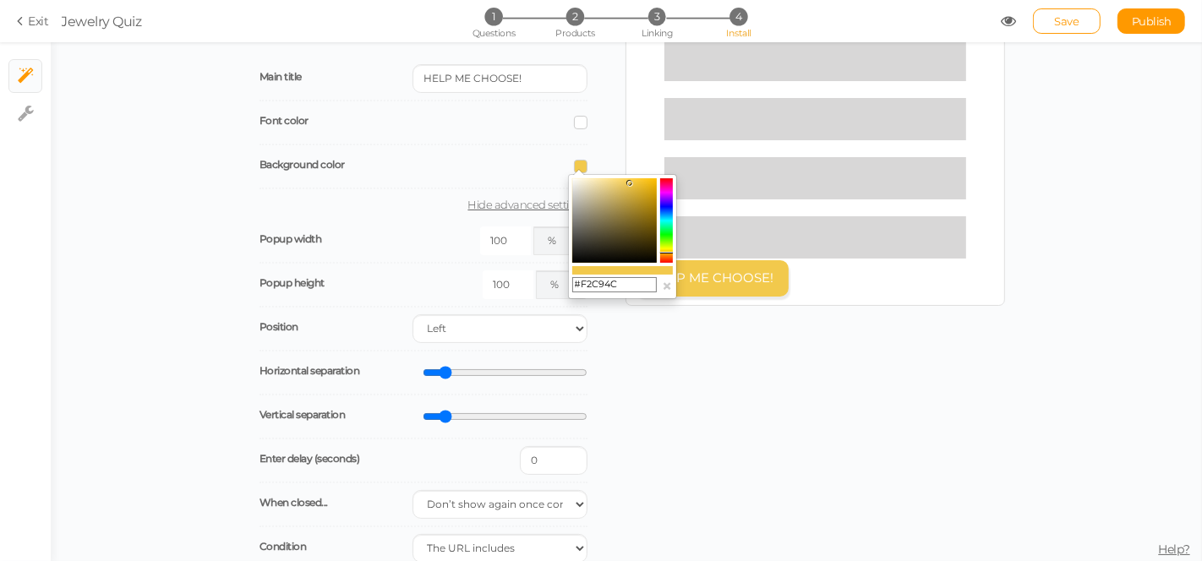
type input "#F2C94C"
click at [668, 314] on div "Launch your pickzen as a popup when your customers click on the notification bu…" at bounding box center [626, 344] width 758 height 704
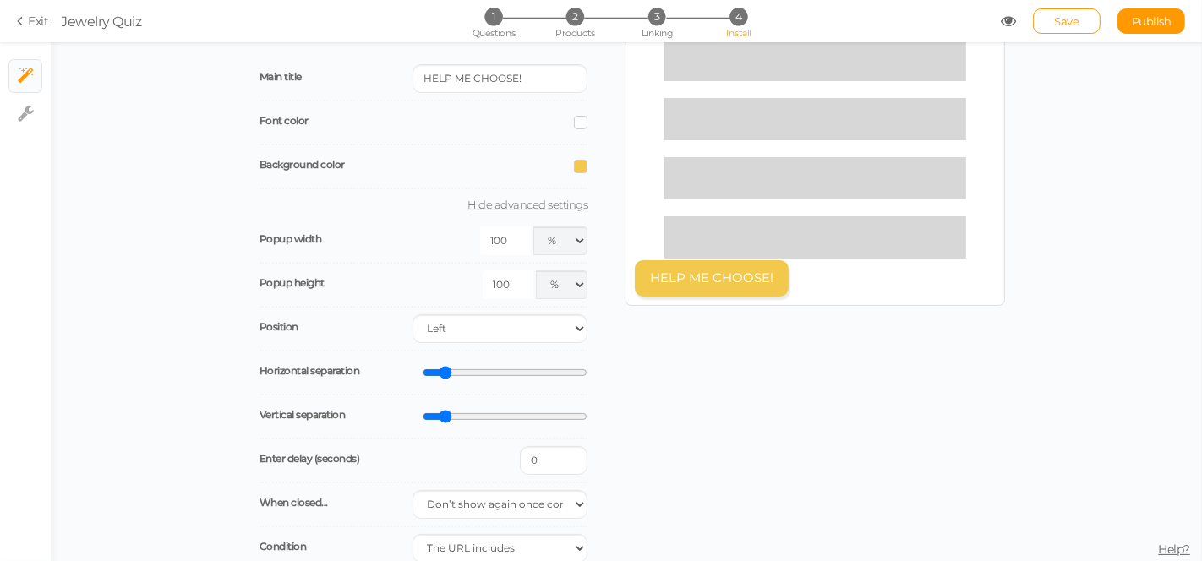
click at [491, 199] on link "Hide advanced settings" at bounding box center [424, 205] width 329 height 14
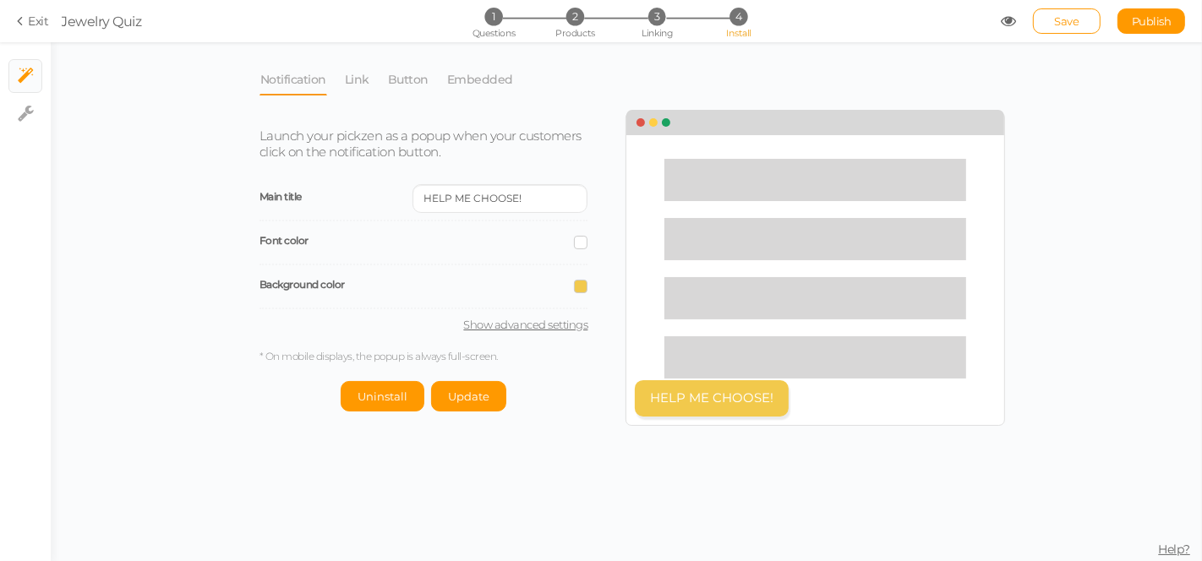
scroll to position [0, 0]
click at [465, 390] on span "Update" at bounding box center [468, 397] width 41 height 14
click at [495, 325] on link "Show advanced settings" at bounding box center [424, 325] width 329 height 14
select select "pct"
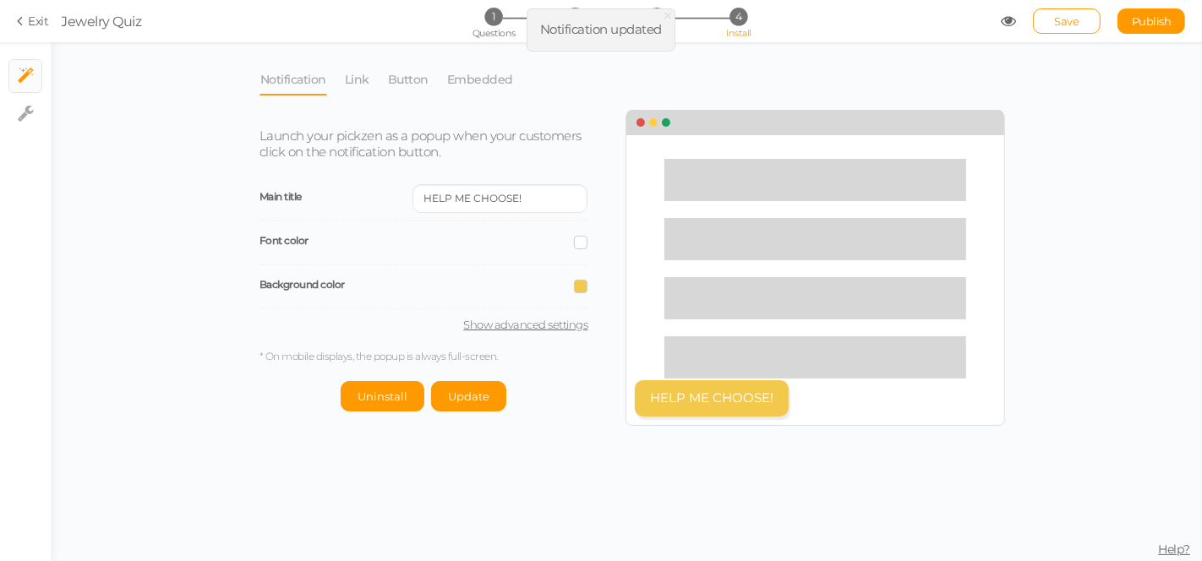
select select "bl"
select select "completed"
select select "url-any"
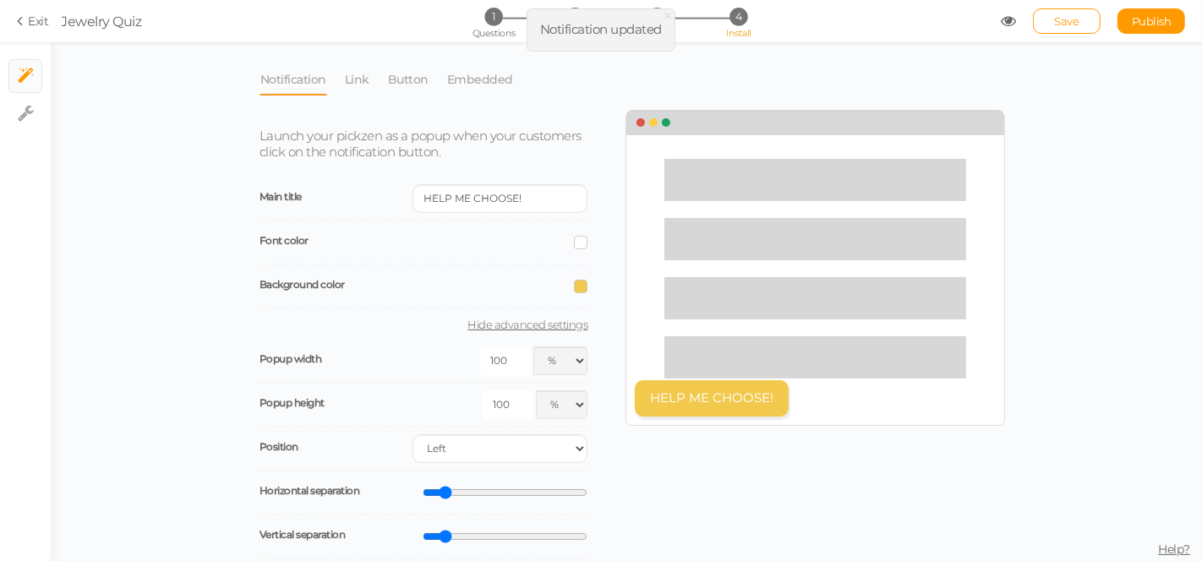
scroll to position [260, 0]
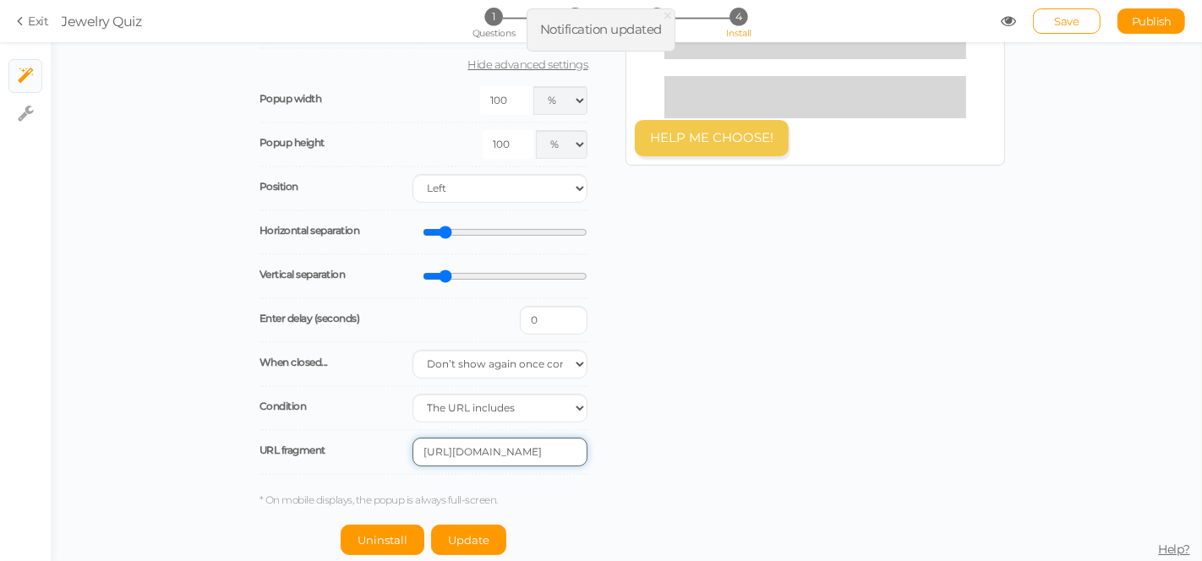
click at [497, 438] on input "[URL][DOMAIN_NAME]" at bounding box center [500, 452] width 175 height 29
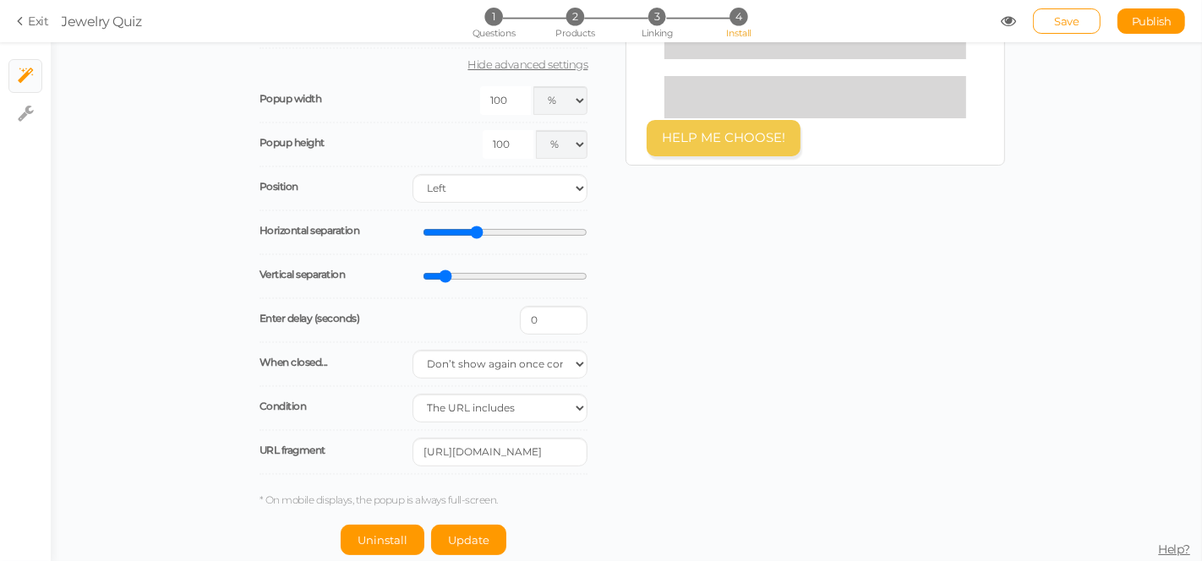
drag, startPoint x: 442, startPoint y: 228, endPoint x: 470, endPoint y: 225, distance: 28.1
click at [472, 226] on input "range" at bounding box center [505, 232] width 165 height 15
drag, startPoint x: 470, startPoint y: 225, endPoint x: 493, endPoint y: 223, distance: 22.9
type input "46"
click at [493, 225] on input "range" at bounding box center [505, 232] width 165 height 15
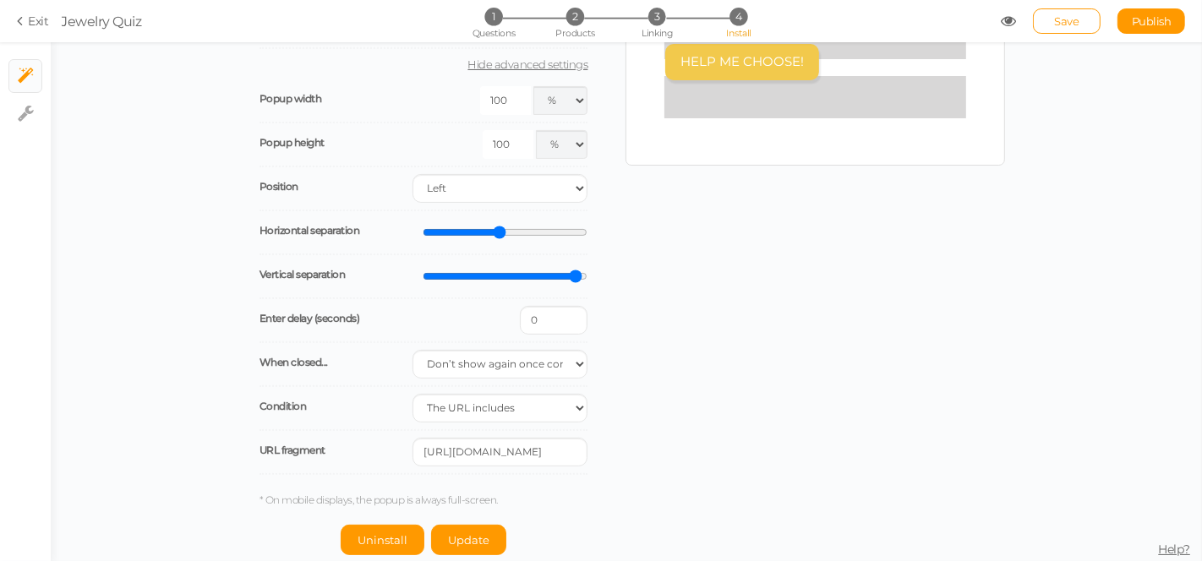
drag, startPoint x: 441, startPoint y: 276, endPoint x: 569, endPoint y: 259, distance: 128.8
click at [569, 269] on input "range" at bounding box center [505, 276] width 165 height 15
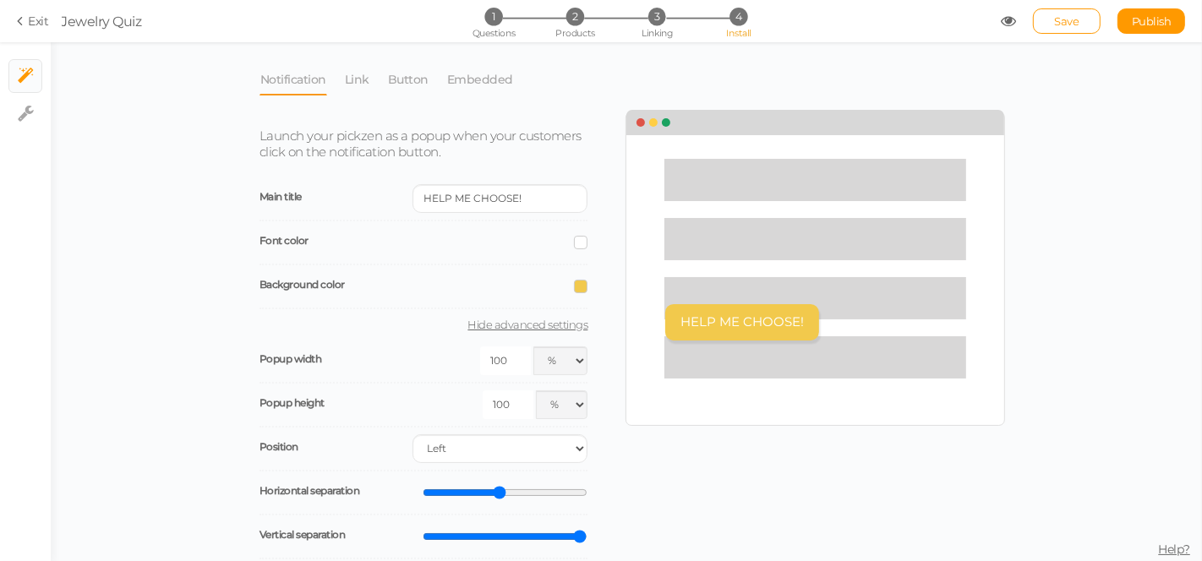
drag, startPoint x: 568, startPoint y: 536, endPoint x: 598, endPoint y: 533, distance: 29.8
type input "100"
click at [587, 533] on input "range" at bounding box center [505, 536] width 165 height 15
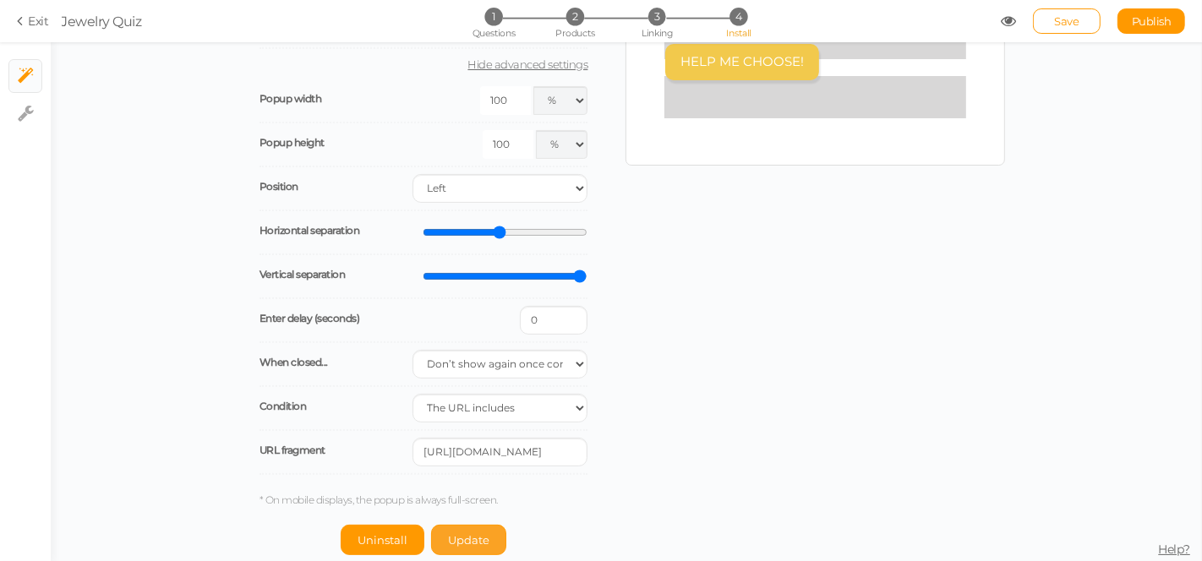
click at [462, 538] on span "Update" at bounding box center [468, 540] width 41 height 14
click at [1069, 24] on span "Save" at bounding box center [1067, 21] width 25 height 14
